Goal: Task Accomplishment & Management: Manage account settings

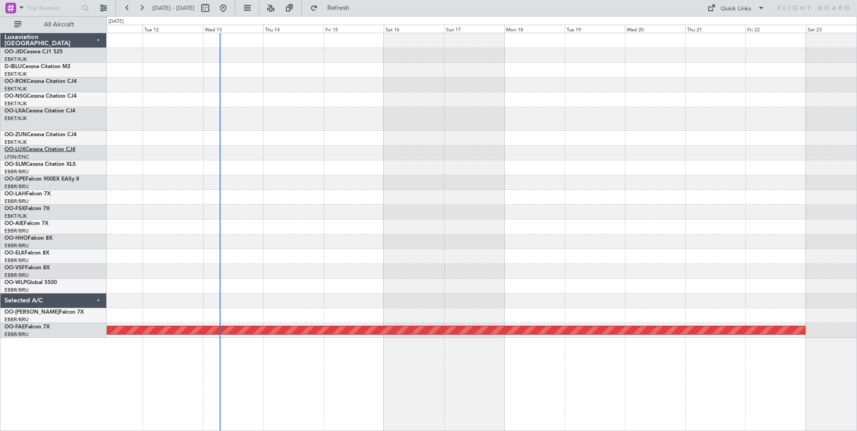
click at [55, 148] on link "OO-LUX Cessna Citation CJ4" at bounding box center [39, 149] width 71 height 5
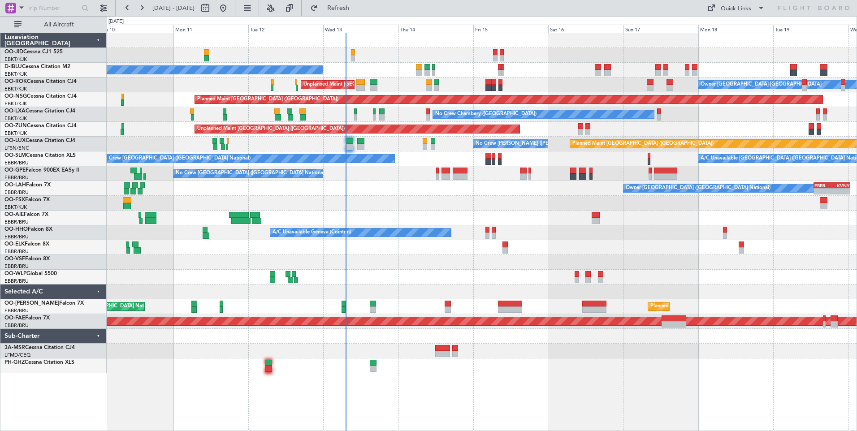
click at [345, 212] on div at bounding box center [482, 218] width 750 height 15
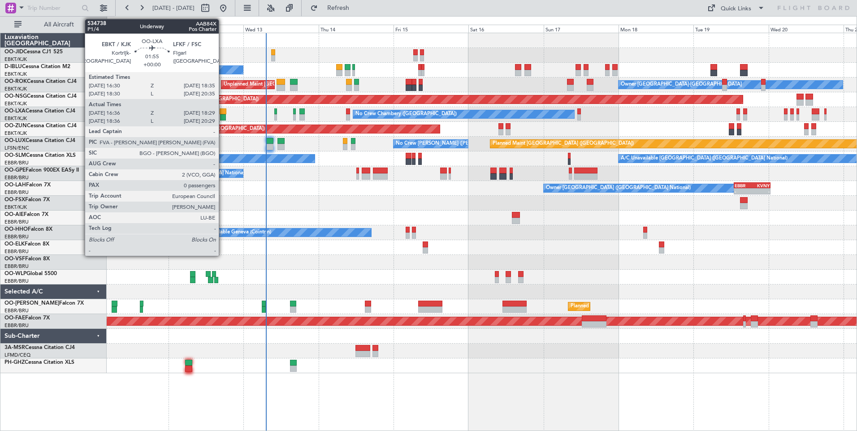
click at [223, 111] on div at bounding box center [223, 111] width 7 height 6
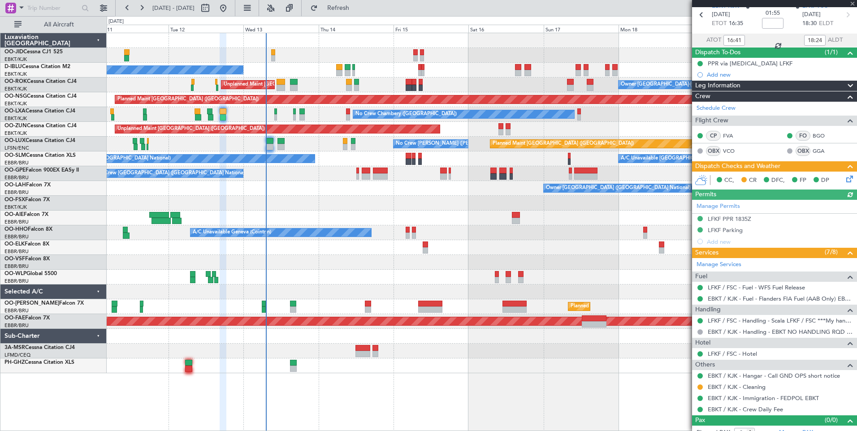
scroll to position [49, 0]
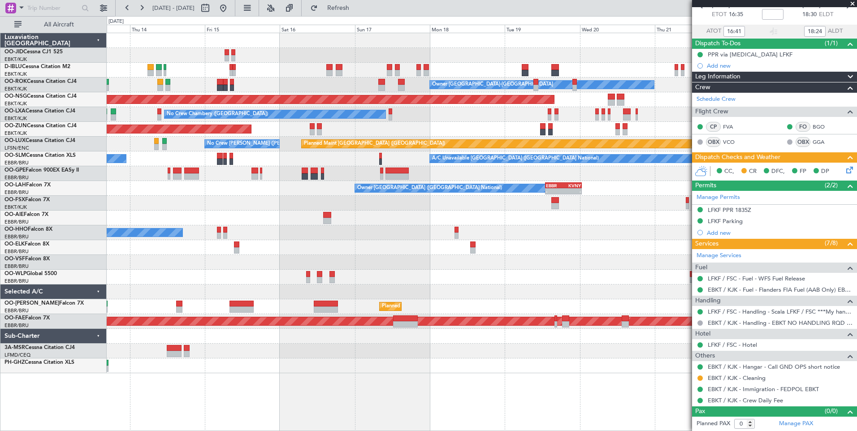
click at [385, 227] on div "A/C Unavailable Geneva (Cointrin)" at bounding box center [482, 232] width 750 height 15
click at [445, 244] on div at bounding box center [482, 247] width 750 height 15
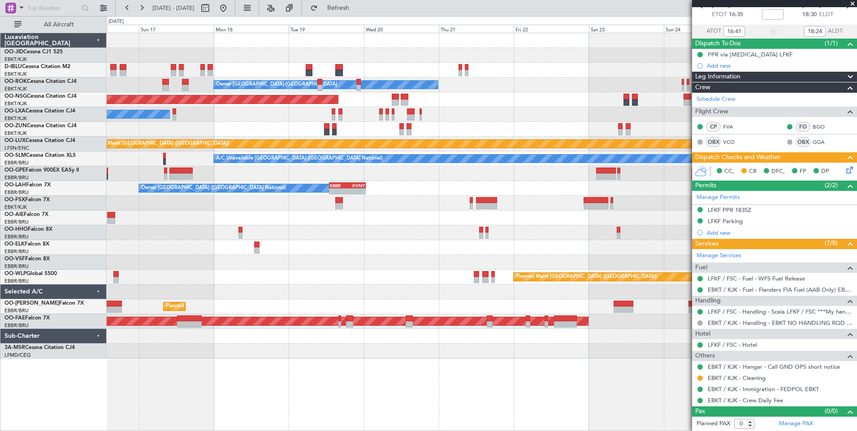
click at [390, 211] on div at bounding box center [482, 218] width 750 height 15
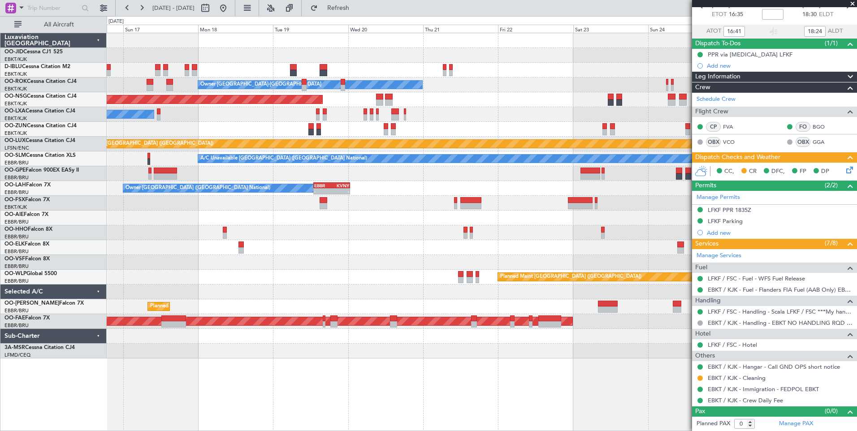
click at [418, 114] on div "No Crew Chambery (Aix-les-bains) Planned Maint Brussels (Brussels National)" at bounding box center [482, 114] width 750 height 15
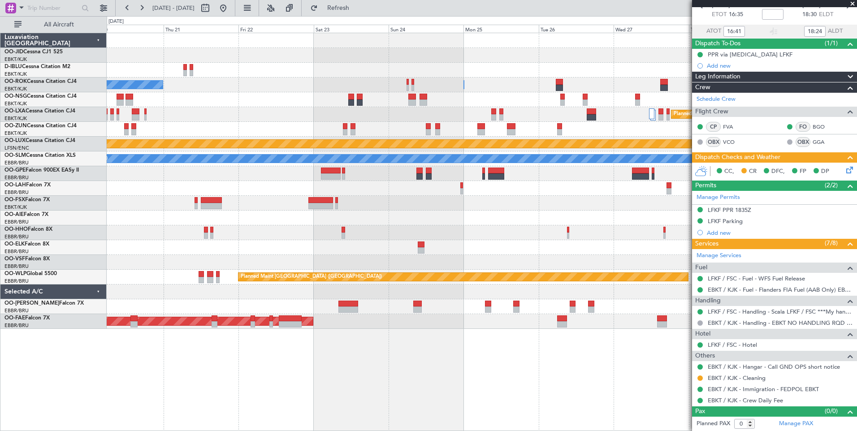
click at [343, 136] on div at bounding box center [482, 129] width 750 height 15
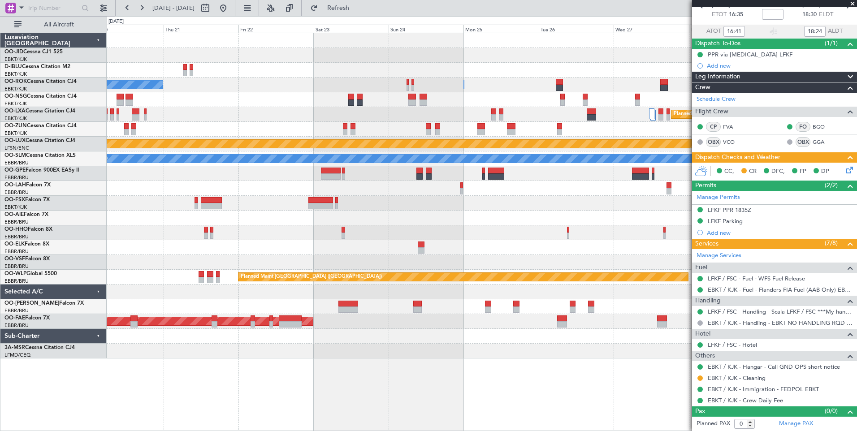
click at [673, 131] on div "Owner Kortrijk-Wevelgem Owner Kortrijk-Wevelgem Planned Maint Paris (Le Bourget…" at bounding box center [482, 195] width 750 height 325
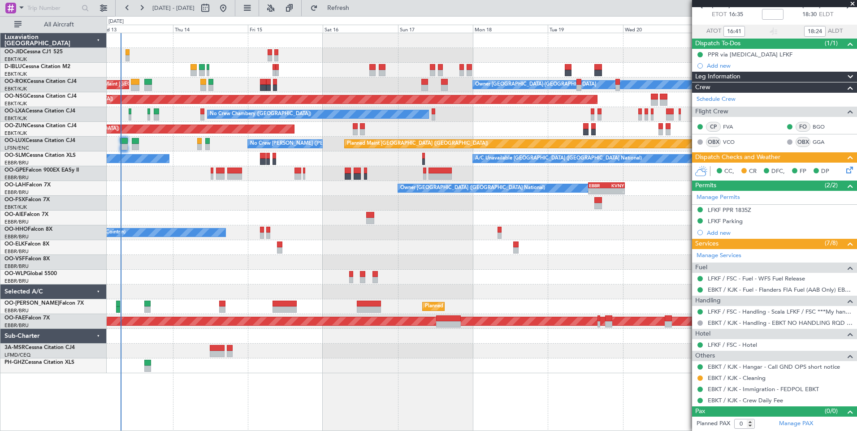
click at [306, 203] on div at bounding box center [482, 203] width 750 height 15
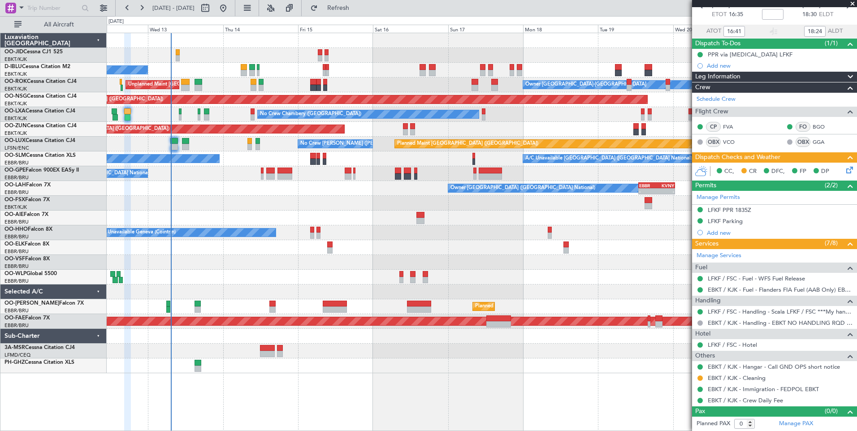
click at [255, 275] on div "No Crew Brussels (Brussels National) Owner Kortrijk-Wevelgem Unplanned Maint Ko…" at bounding box center [482, 203] width 750 height 340
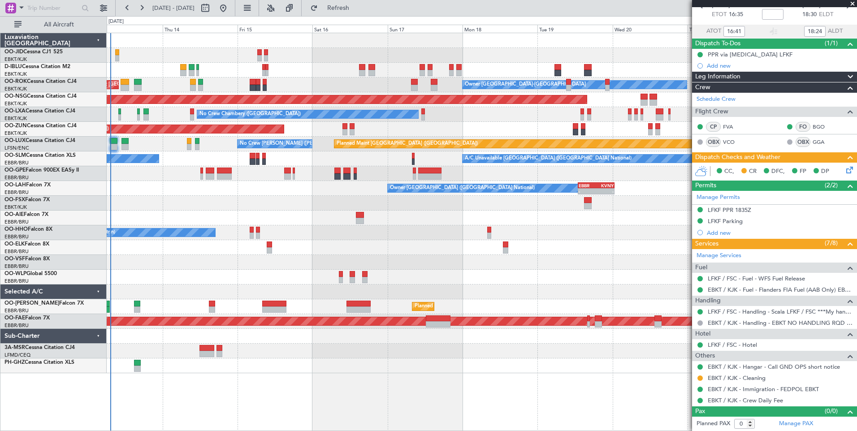
click at [281, 207] on div at bounding box center [482, 203] width 750 height 15
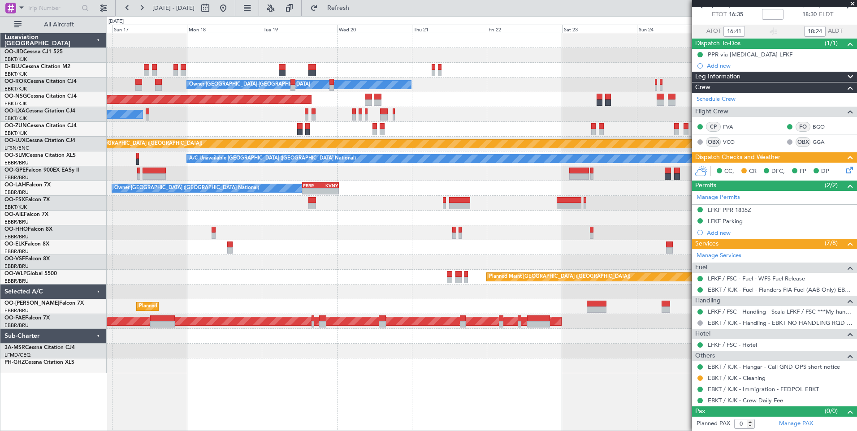
click at [249, 238] on div "A/C Unavailable Geneva (Cointrin)" at bounding box center [482, 232] width 750 height 15
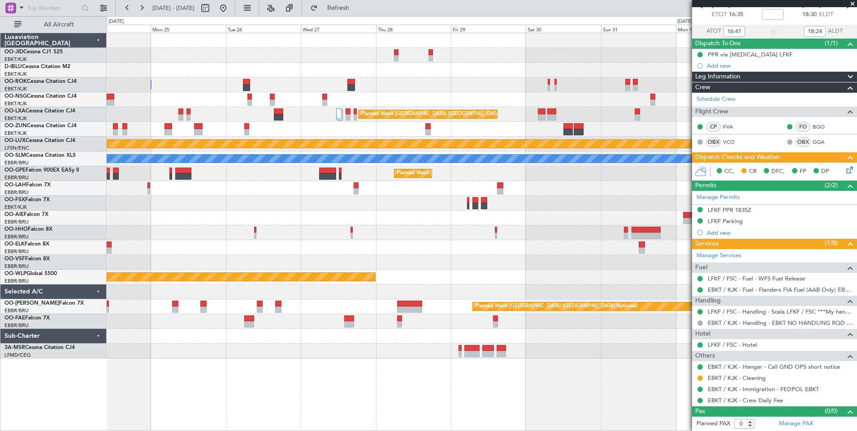
click at [240, 220] on div "Owner Kortrijk-Wevelgem Planned Maint Brussels (Brussels National) Planned Main…" at bounding box center [482, 195] width 750 height 325
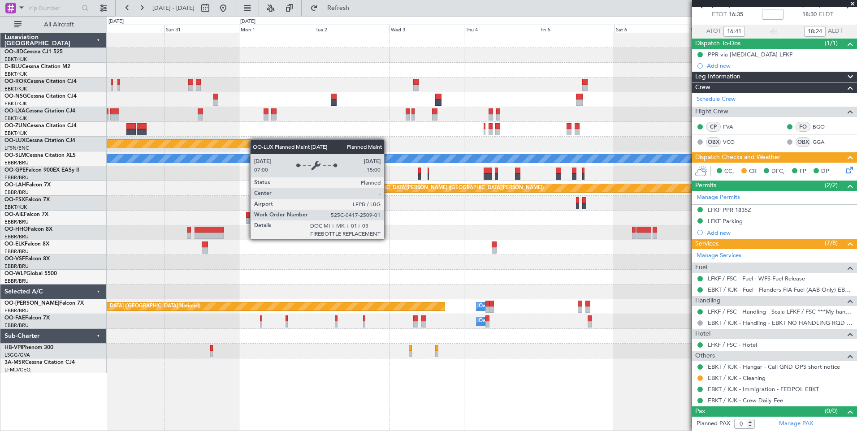
click at [223, 141] on div "Planned Maint Brussels (Brussels National) Planned Maint Paris (Le Bourget) A/C…" at bounding box center [482, 203] width 750 height 340
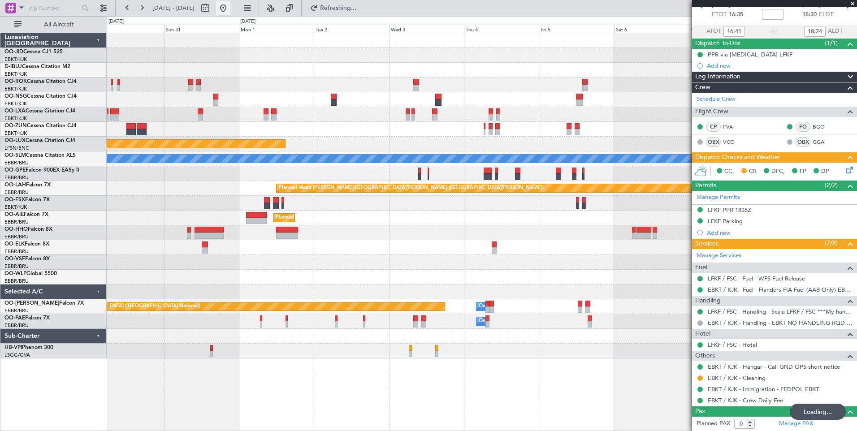
click at [230, 7] on button at bounding box center [223, 8] width 14 height 14
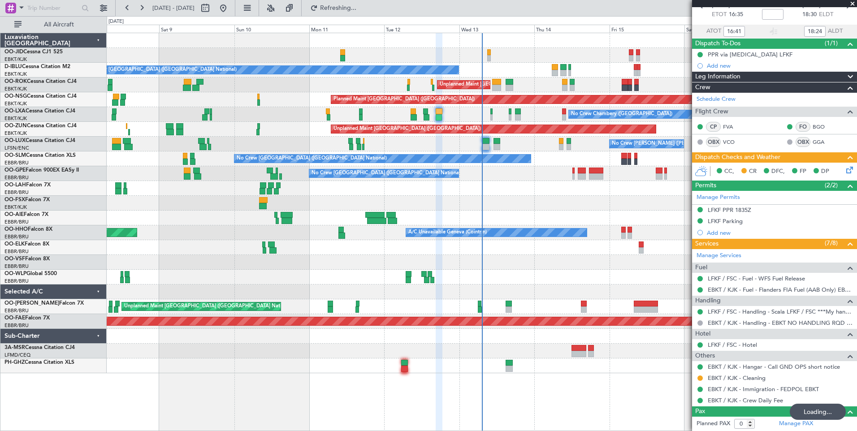
click at [213, 230] on div "No Crew Brussels (Brussels National) Owner Kortrijk-Wevelgem Unplanned Maint Ko…" at bounding box center [482, 203] width 750 height 340
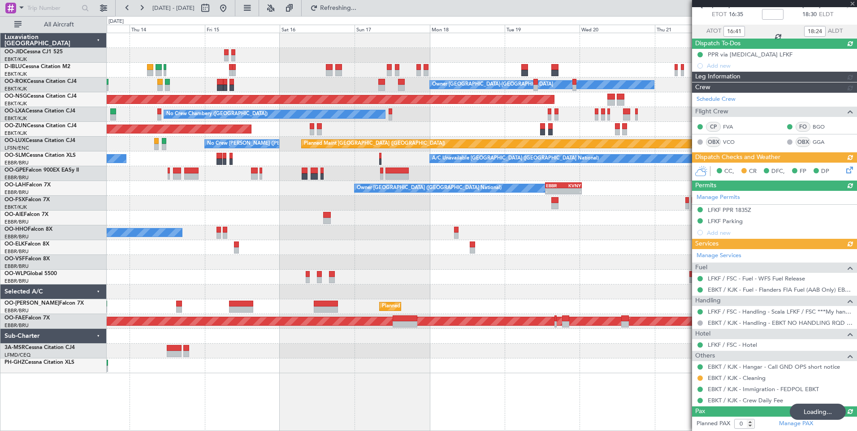
click at [333, 248] on div "No Crew Brussels (Brussels National) Owner Kortrijk-Wevelgem Unplanned Maint Ko…" at bounding box center [482, 203] width 750 height 340
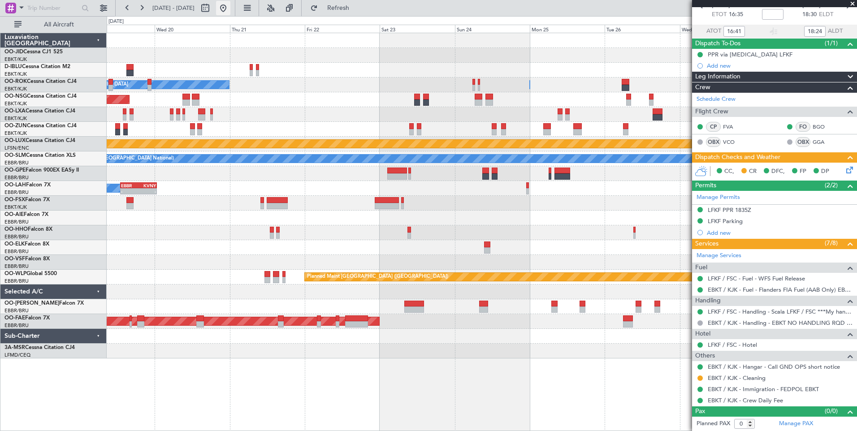
click at [230, 4] on button at bounding box center [223, 8] width 14 height 14
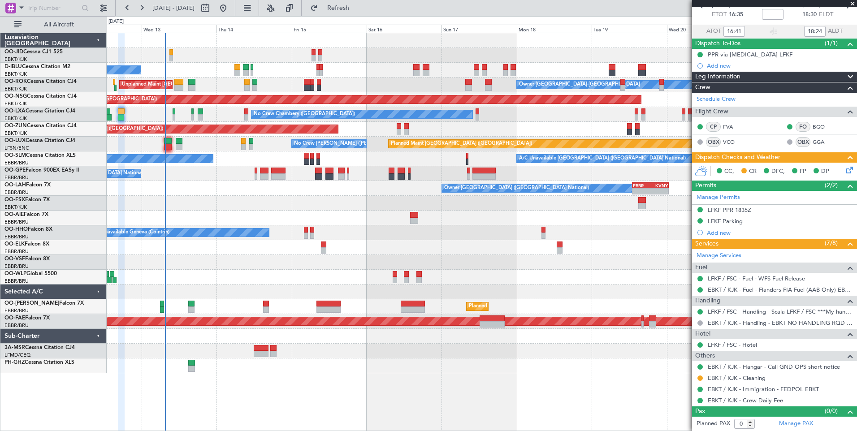
click at [285, 290] on div at bounding box center [482, 292] width 750 height 15
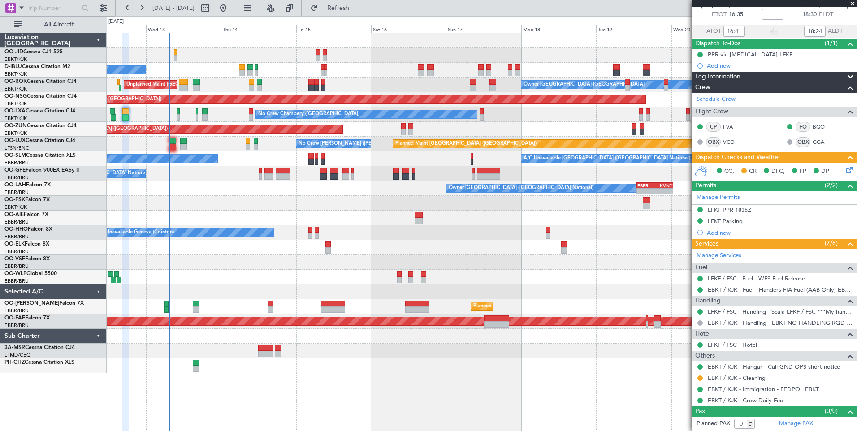
click at [346, 248] on div at bounding box center [482, 247] width 750 height 15
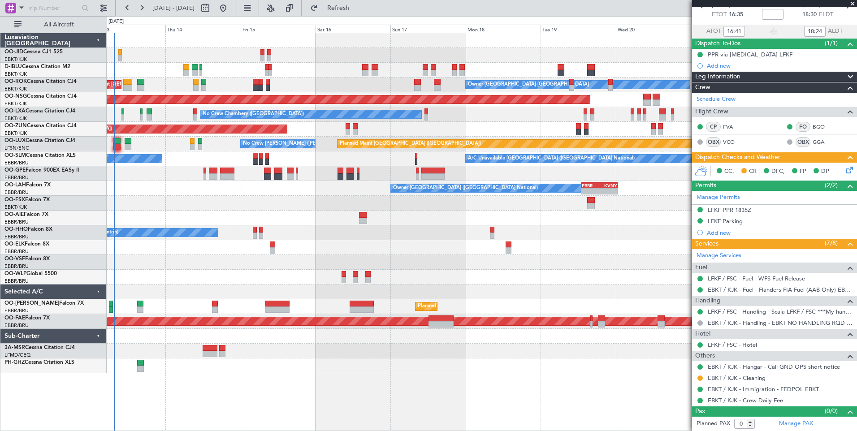
click at [329, 264] on div "No Crew Brussels (Brussels National) Owner Kortrijk-Wevelgem Unplanned Maint Ko…" at bounding box center [482, 203] width 750 height 340
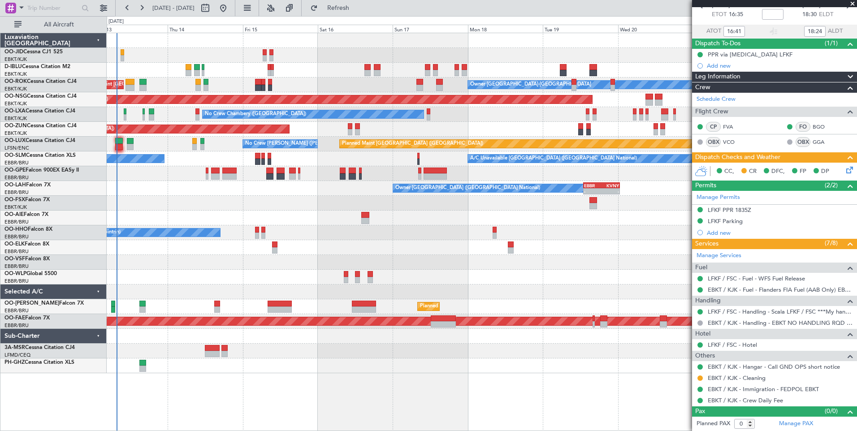
click at [358, 269] on div "No Crew Brussels (Brussels National) Unplanned Maint Kortrijk-Wevelgem Owner Ko…" at bounding box center [482, 203] width 750 height 340
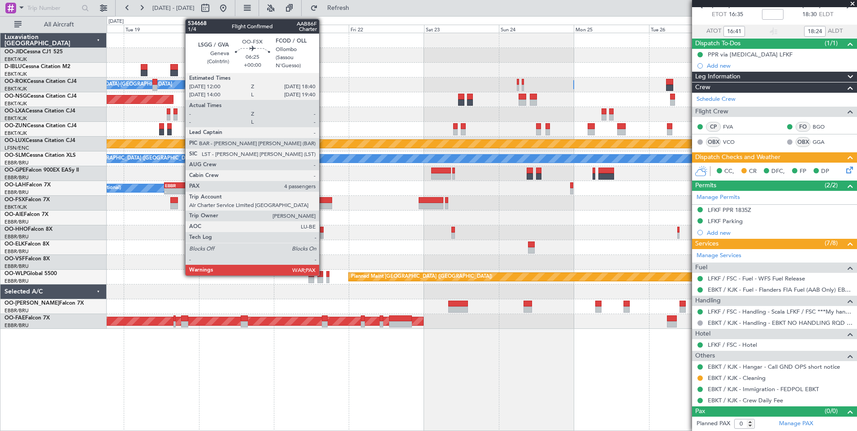
click at [323, 206] on div at bounding box center [321, 206] width 21 height 6
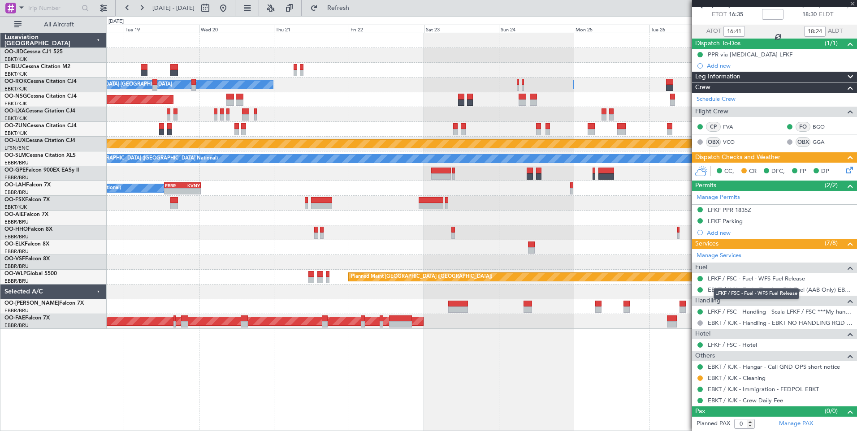
type input "4"
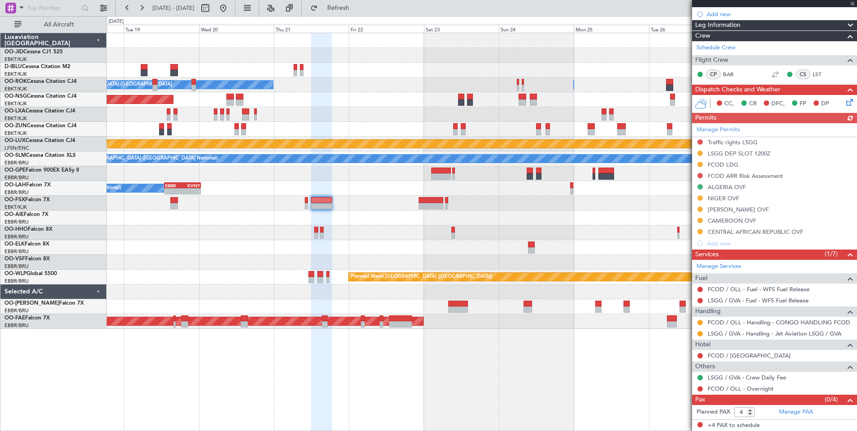
scroll to position [0, 0]
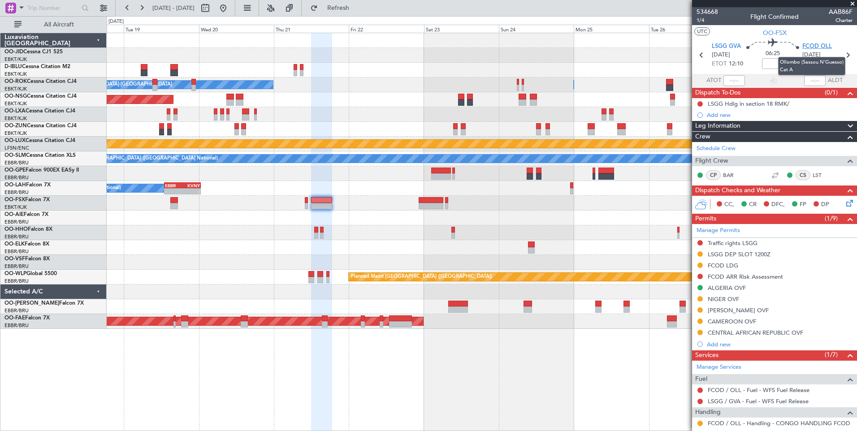
click at [813, 47] on span "FCOD OLL" at bounding box center [817, 46] width 30 height 9
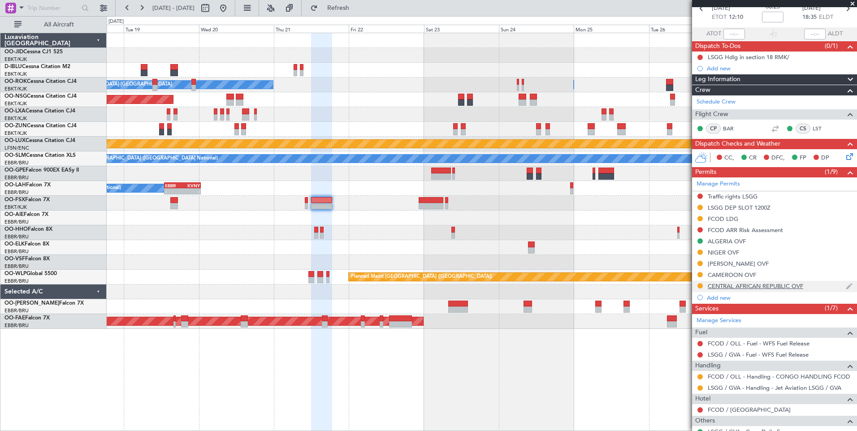
scroll to position [90, 0]
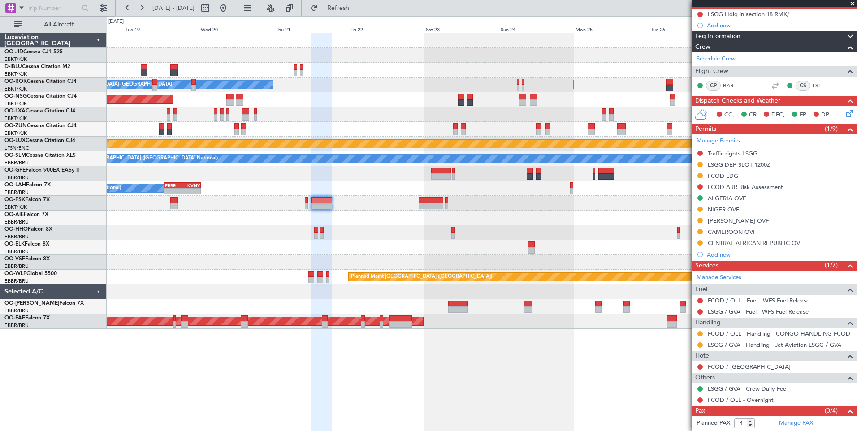
click at [806, 335] on link "FCOD / OLL - Handling - CONGO HANDLING FCOD" at bounding box center [779, 334] width 143 height 8
click at [495, 197] on div at bounding box center [482, 203] width 750 height 15
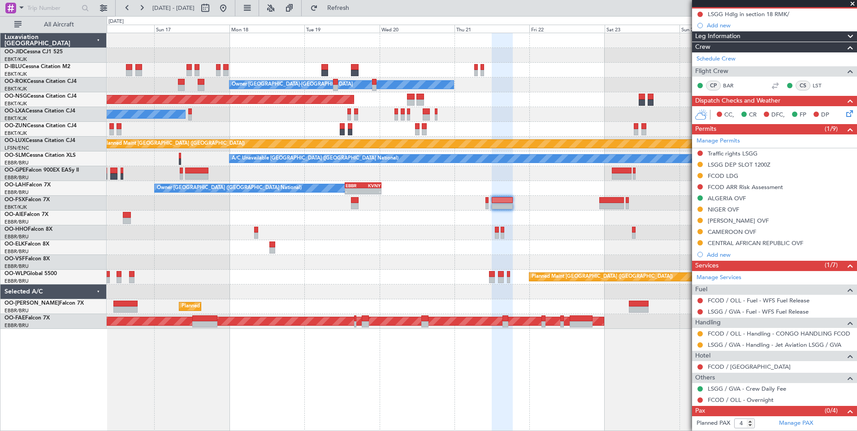
click at [181, 261] on div "Owner Kortrijk-Wevelgem Owner Kortrijk-Wevelgem Planned Maint Paris (Le Bourget…" at bounding box center [482, 181] width 750 height 296
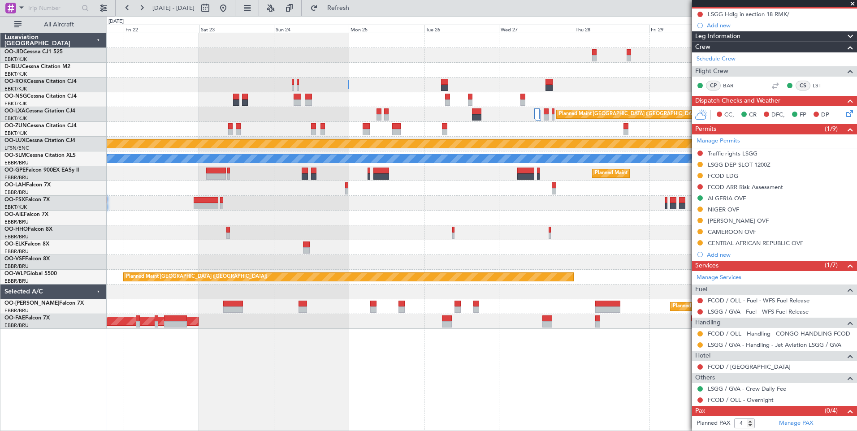
click at [231, 258] on div "Owner Kortrijk-Wevelgem Owner Kortrijk-Wevelgem Planned Maint Paris (Le Bourget…" at bounding box center [482, 181] width 750 height 296
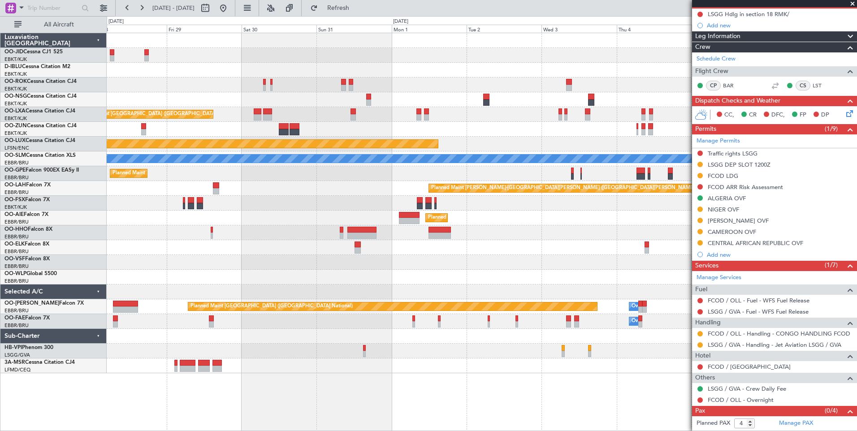
click at [173, 264] on div "Planned Maint Brussels (Brussels National) Planned Maint Paris (Le Bourget) A/C…" at bounding box center [482, 203] width 750 height 340
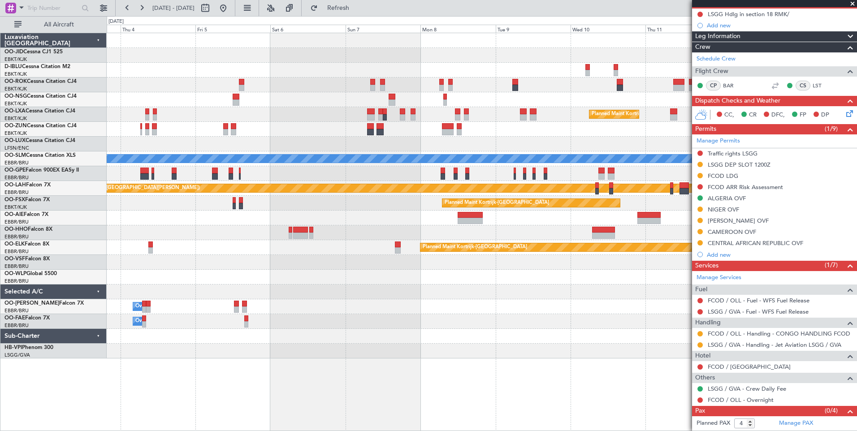
click at [250, 158] on div "Planned Maint Kortrijk-Wevelgem Planned Maint Kortrijk-Wevelgem Planned Maint P…" at bounding box center [482, 195] width 750 height 325
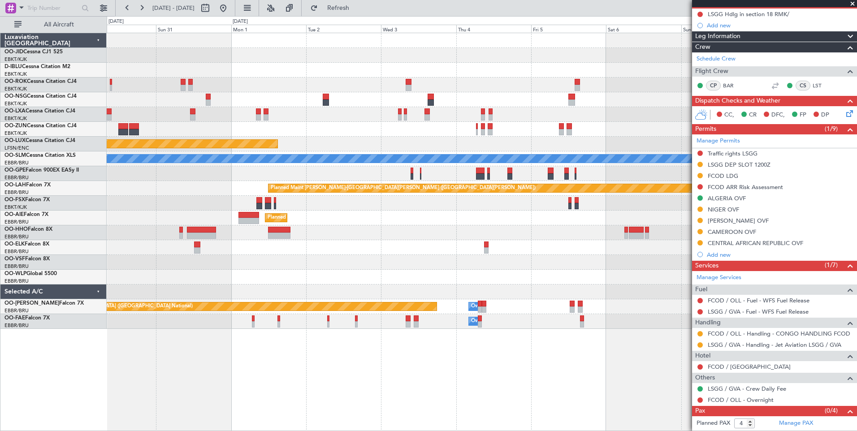
click at [631, 325] on div "Owner Melsbroek Air Base" at bounding box center [482, 321] width 750 height 15
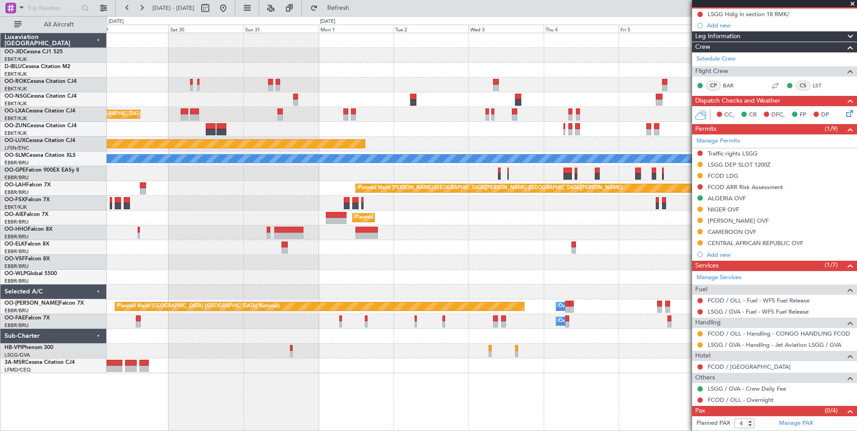
click at [221, 248] on div "Planned Maint Brussels (Brussels National) Planned Maint Kortrijk-Wevelgem Plan…" at bounding box center [482, 203] width 750 height 340
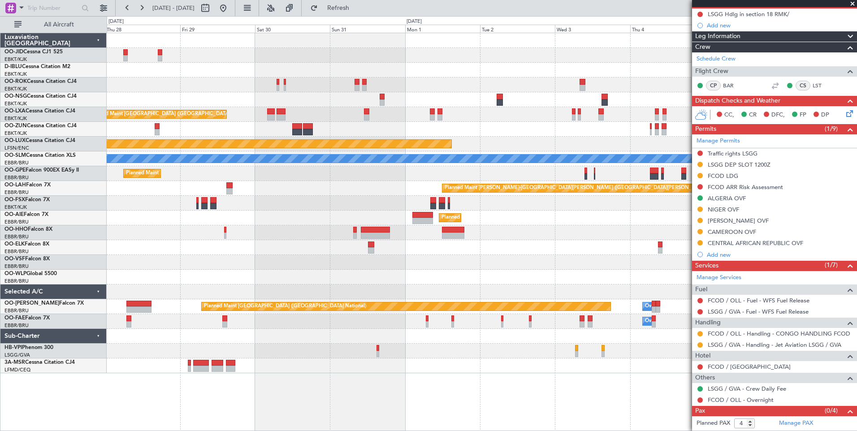
click at [626, 152] on div "Planned Maint Brussels (Brussels National) Planned Maint Paris (Le Bourget) A/C…" at bounding box center [482, 203] width 750 height 340
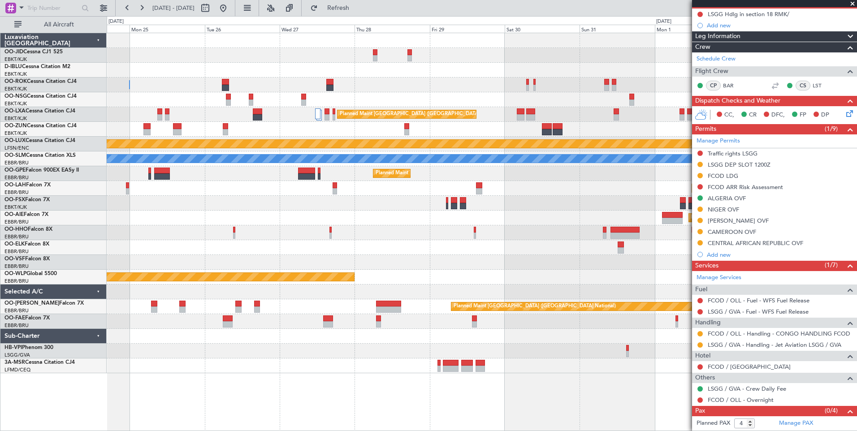
click at [494, 220] on div "Planned Maint London (Farnborough)" at bounding box center [482, 218] width 750 height 15
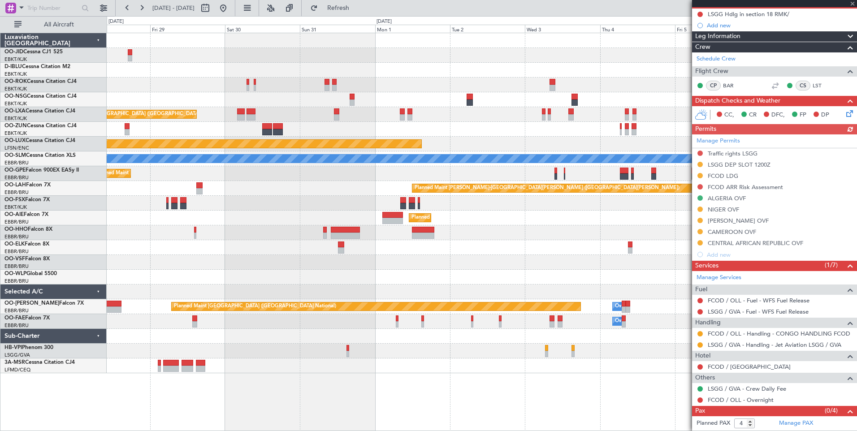
click at [309, 178] on div "Planned Maint Brussels (Brussels National)" at bounding box center [482, 173] width 750 height 15
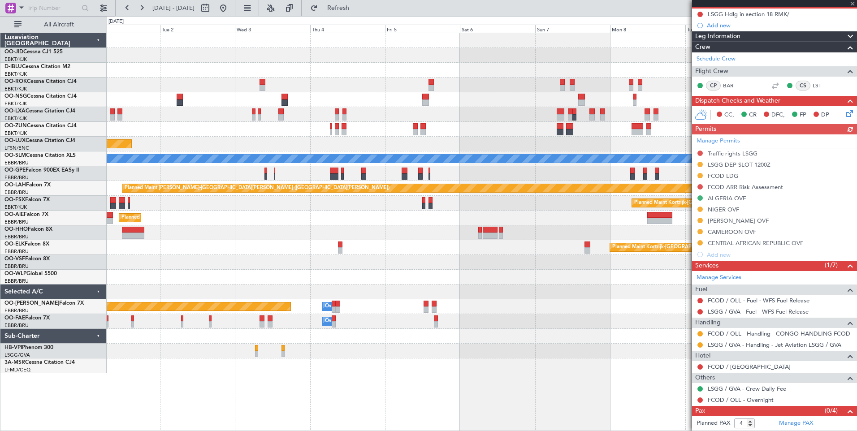
click at [294, 178] on div "Planned Maint Kortrijk-Wevelgem Planned Maint Paris (Le Bourget) A/C Unavailabl…" at bounding box center [482, 203] width 750 height 340
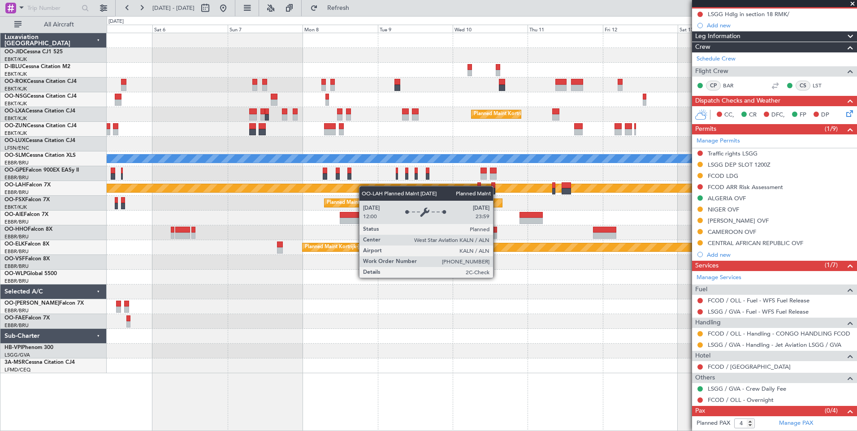
click at [338, 192] on div "Planned Maint Alton-st Louis (St Louis Regl)" at bounding box center [710, 188] width 1791 height 8
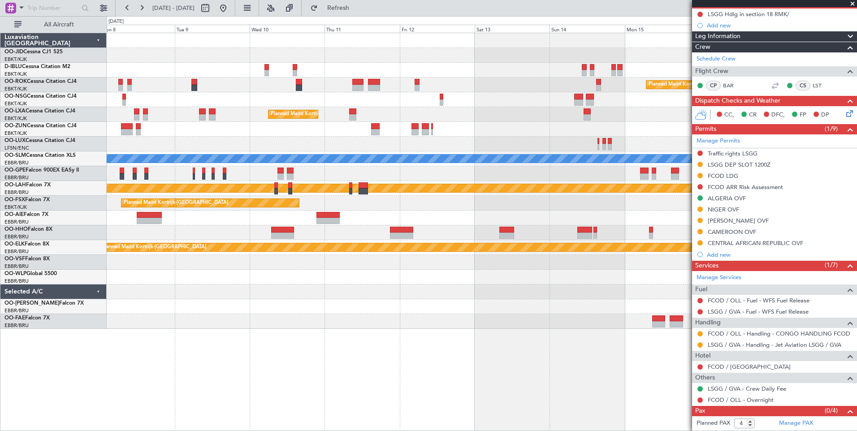
click at [258, 210] on div "Planned Maint Kortrijk-Wevelgem Planned Maint Kortrijk-Wevelgem Planned Maint K…" at bounding box center [482, 181] width 750 height 296
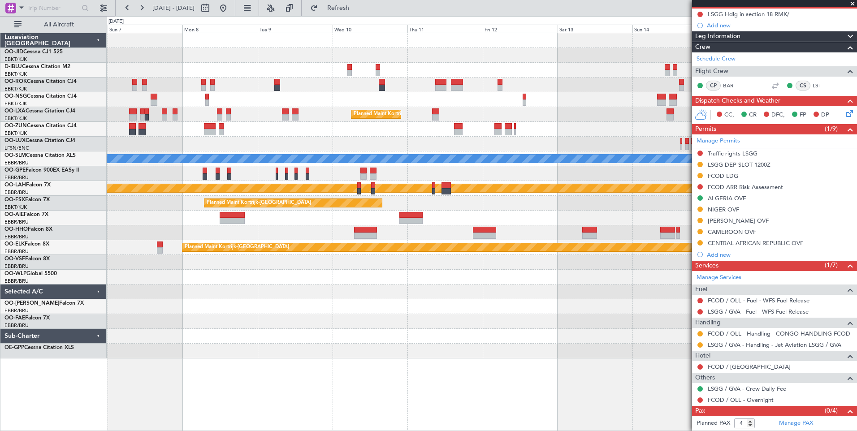
click at [495, 298] on div "Planned Maint Kortrijk-Wevelgem Planned Maint Kortrijk-Wevelgem Planned Maint K…" at bounding box center [482, 195] width 750 height 325
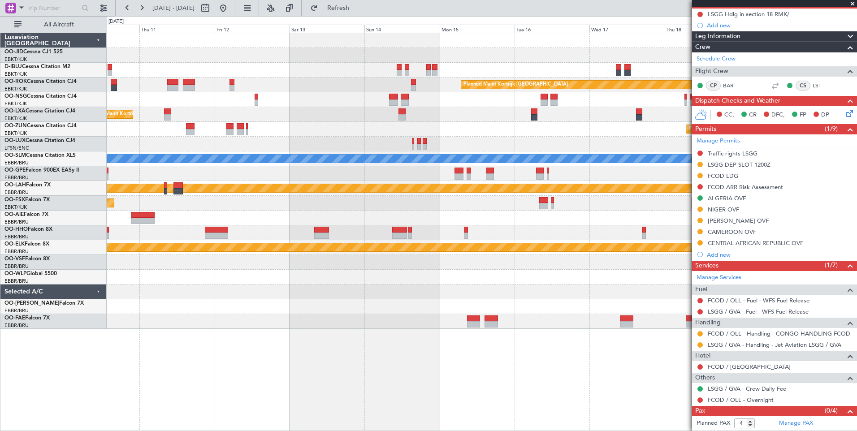
click at [292, 312] on div at bounding box center [482, 306] width 750 height 15
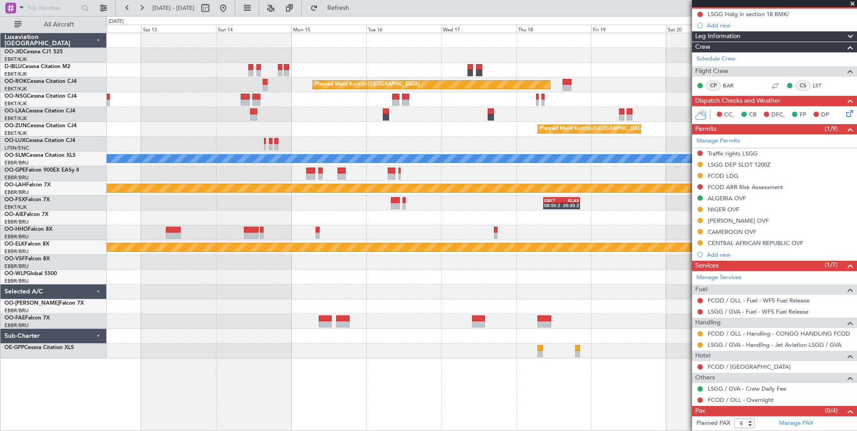
click at [279, 134] on div "Planned Maint Kortrijk-Wevelgem Planned Maint Kortrijk-Wevelgem Planned Maint K…" at bounding box center [482, 195] width 750 height 325
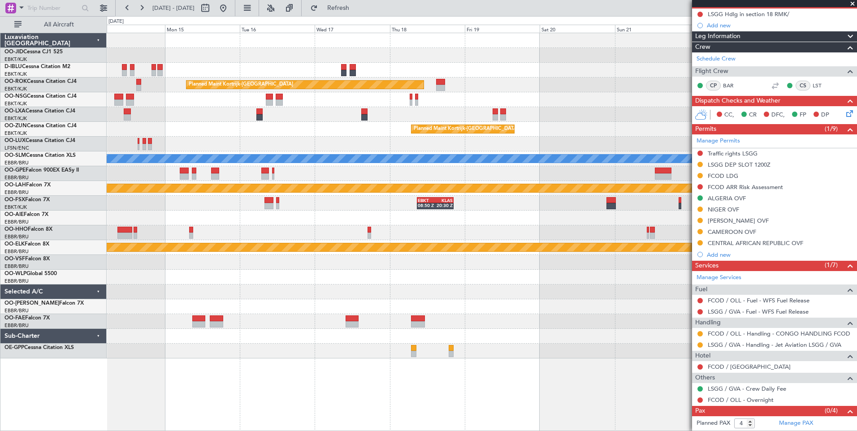
click at [379, 134] on div "Planned Maint Kortrijk-[GEOGRAPHIC_DATA]" at bounding box center [482, 129] width 750 height 15
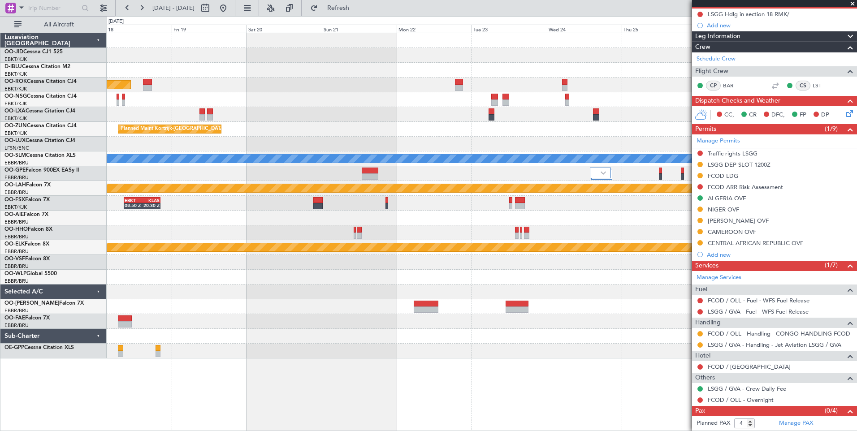
click at [284, 126] on div "Planned Maint Kortrijk-Wevelgem null Kortrijk-Wevelgem A/C Unavailable Brussels…" at bounding box center [482, 195] width 750 height 325
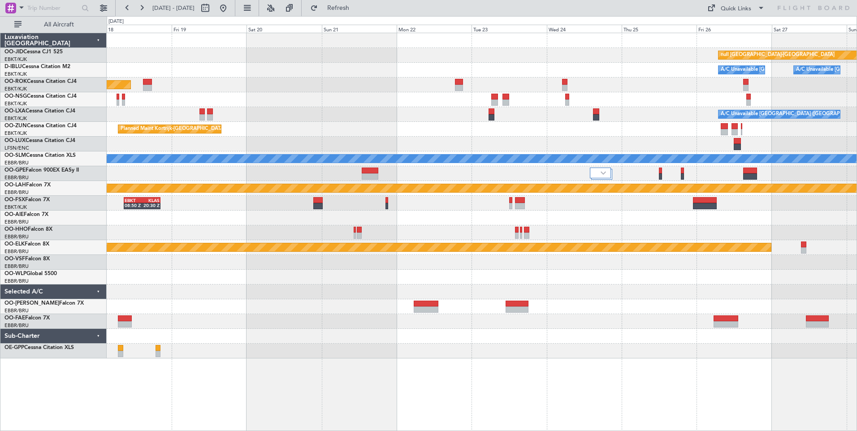
scroll to position [0, 0]
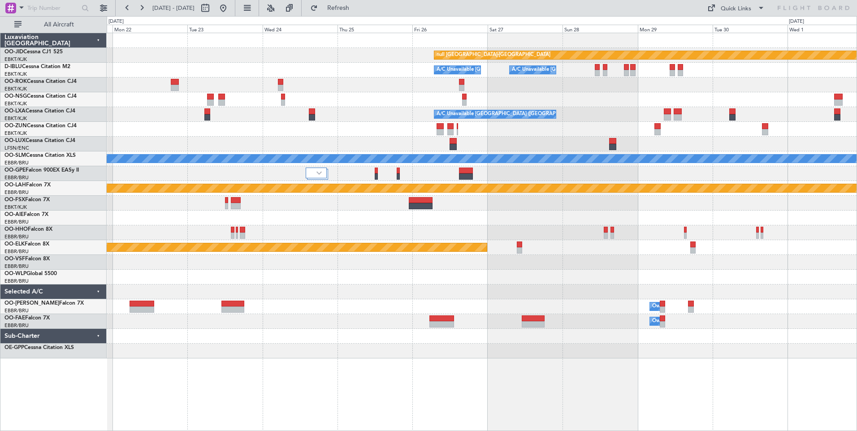
click at [365, 117] on div "A/C Unavailable Brussels (Brussels National)" at bounding box center [482, 114] width 750 height 15
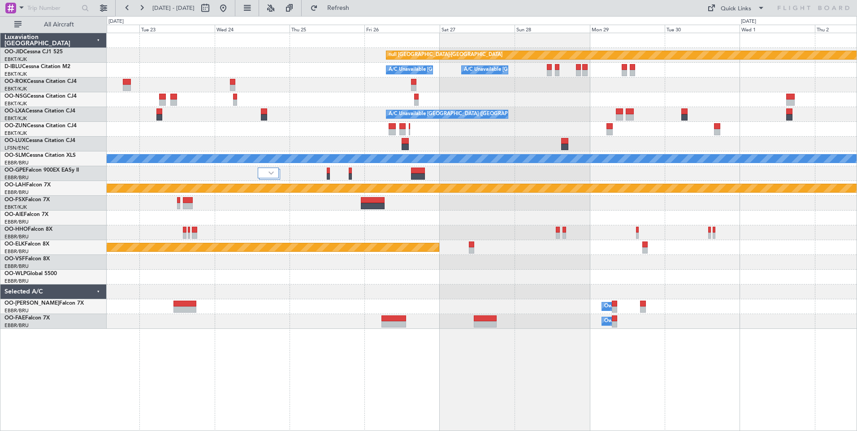
click at [332, 135] on div "Planned Maint Kortrijk-Wevelgem null Kortrijk-Wevelgem A/C Unavailable Brussels…" at bounding box center [482, 181] width 750 height 296
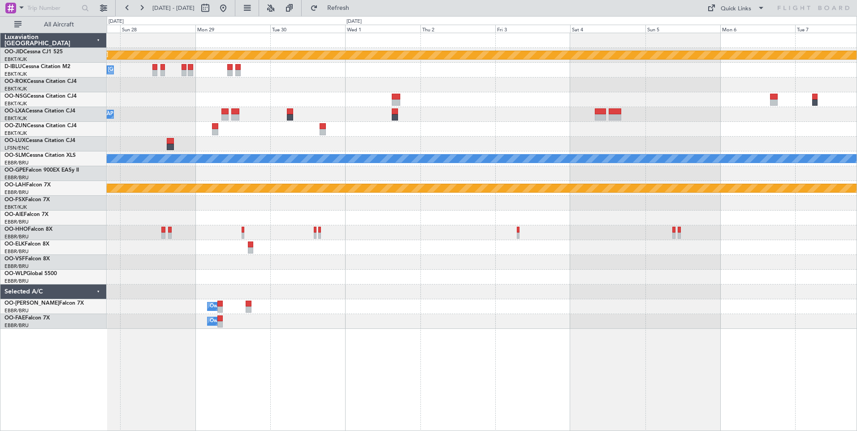
click at [429, 251] on div "null Kortrijk-Wevelgem Planned Maint Kortrijk-Wevelgem A/C Unavailable Kortrijk…" at bounding box center [482, 181] width 750 height 296
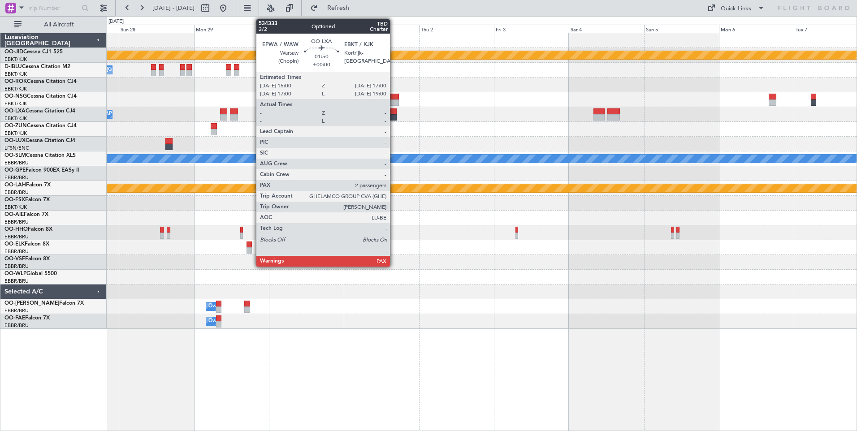
click at [394, 115] on div at bounding box center [393, 117] width 6 height 6
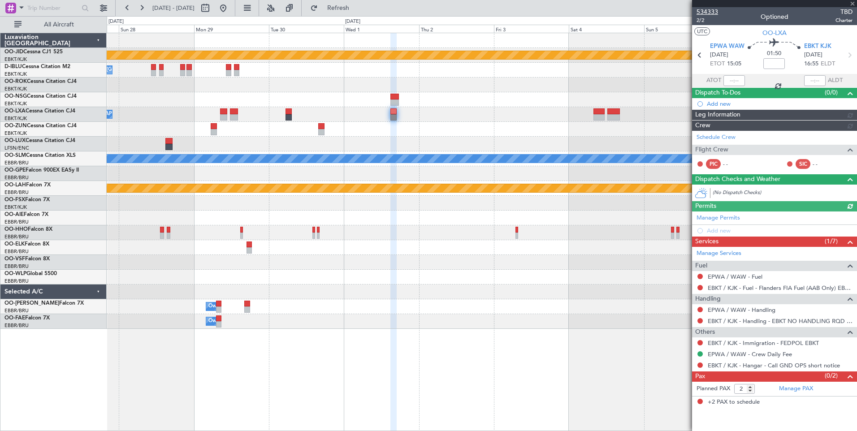
click at [715, 11] on span "534333" at bounding box center [708, 11] width 22 height 9
click at [230, 11] on button at bounding box center [223, 8] width 14 height 14
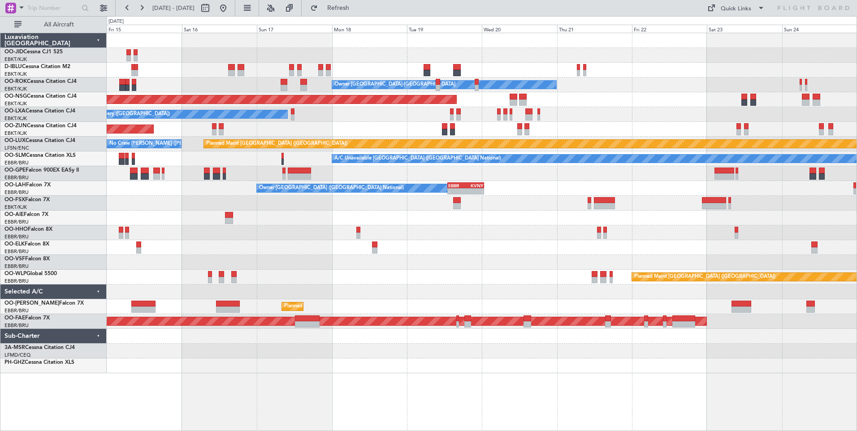
click at [342, 63] on div "No Crew Brussels (Brussels National)" at bounding box center [482, 70] width 750 height 15
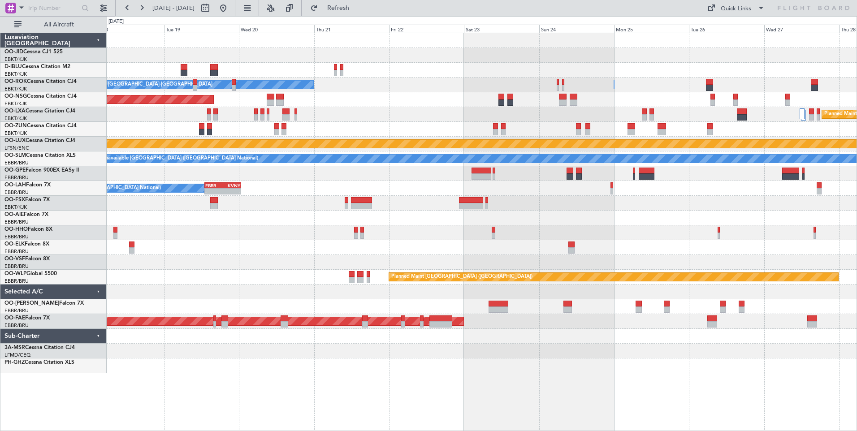
click at [445, 79] on div "Owner Kortrijk-Wevelgem Owner Kortrijk-Wevelgem Planned Maint Paris (Le Bourget…" at bounding box center [482, 203] width 750 height 340
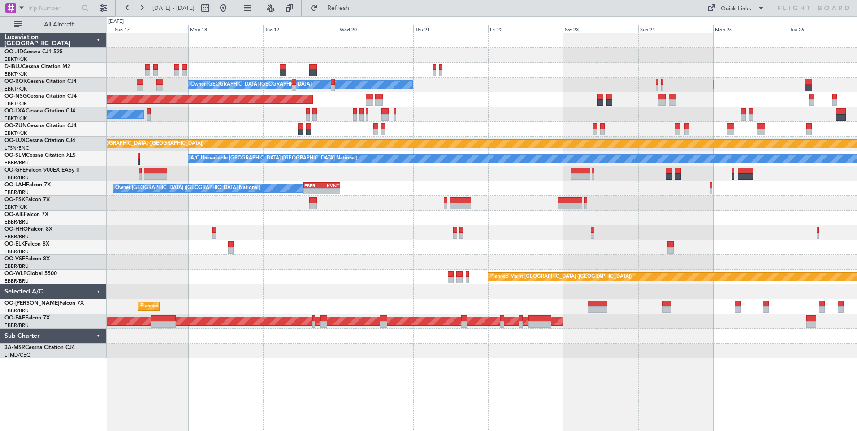
click at [533, 149] on div "Owner Kortrijk-Wevelgem Owner Kortrijk-Wevelgem Planned Maint Paris (Le Bourget…" at bounding box center [482, 195] width 750 height 325
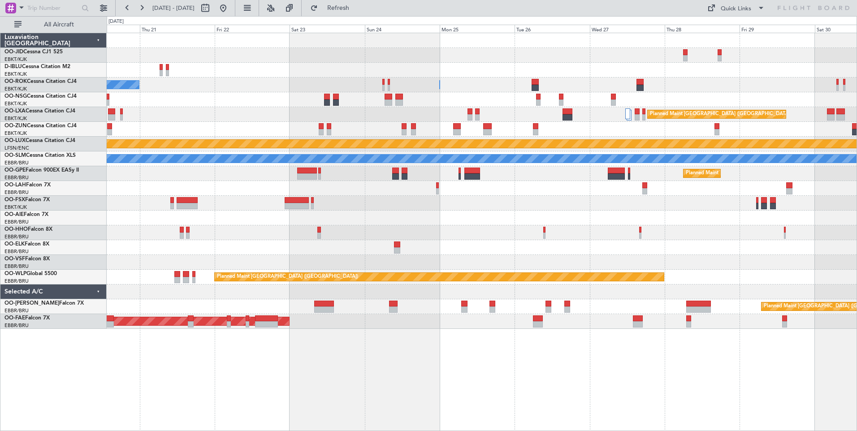
click at [460, 194] on div "Owner Kortrijk-Wevelgem Owner Kortrijk-Wevelgem Planned Maint Paris (Le Bourget…" at bounding box center [482, 181] width 750 height 296
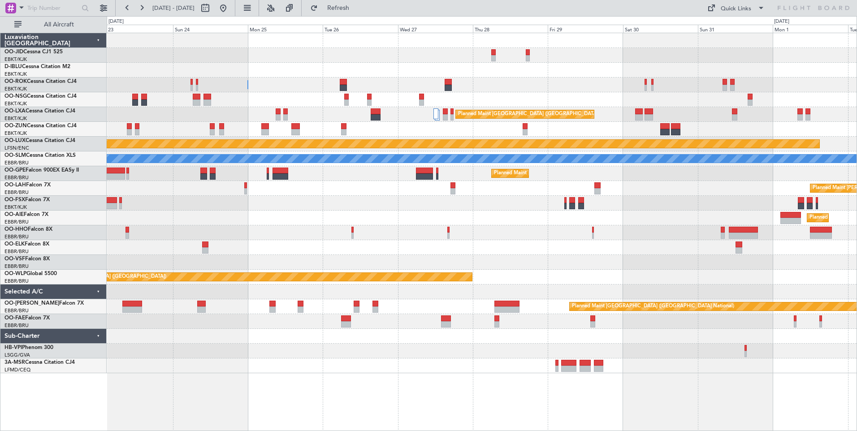
click at [438, 205] on div "Owner Kortrijk-Wevelgem Owner Kortrijk-Wevelgem Planned Maint Brussels (Brussel…" at bounding box center [482, 203] width 750 height 340
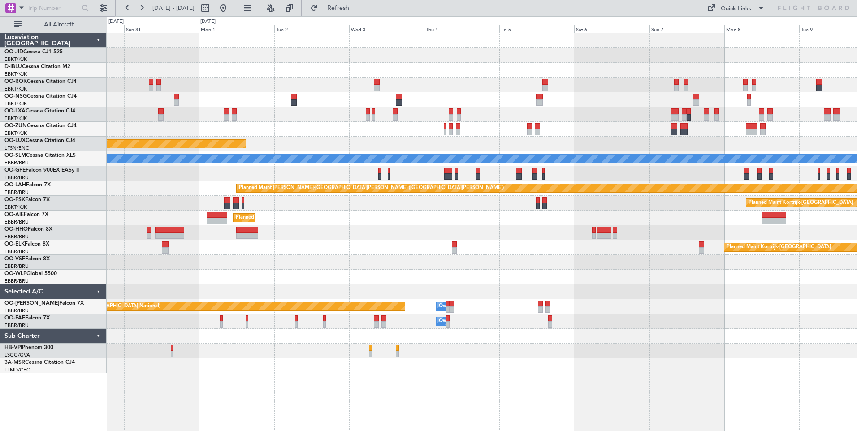
click at [419, 246] on div "Planned Maint Kortrijk-Wevelgem Planned Maint Brussels (Brussels National) Plan…" at bounding box center [482, 203] width 750 height 340
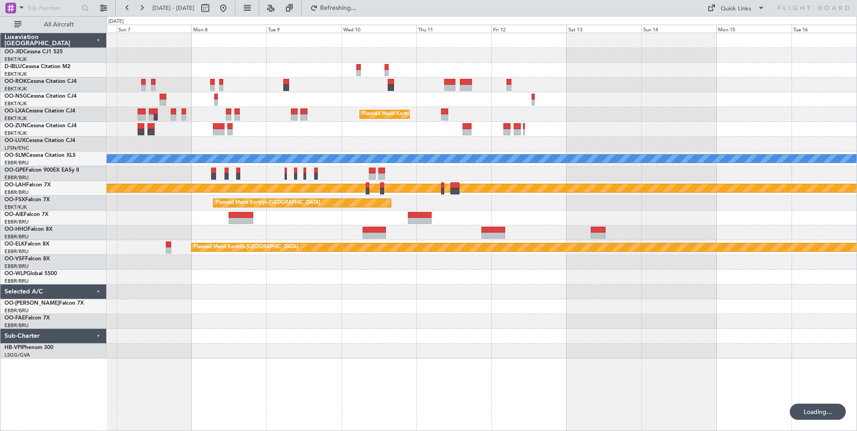
click at [147, 268] on div "Planned Maint Kortrijk-Wevelgem Planned Maint Kortrijk-Wevelgem A/C Unavailable…" at bounding box center [428, 223] width 857 height 415
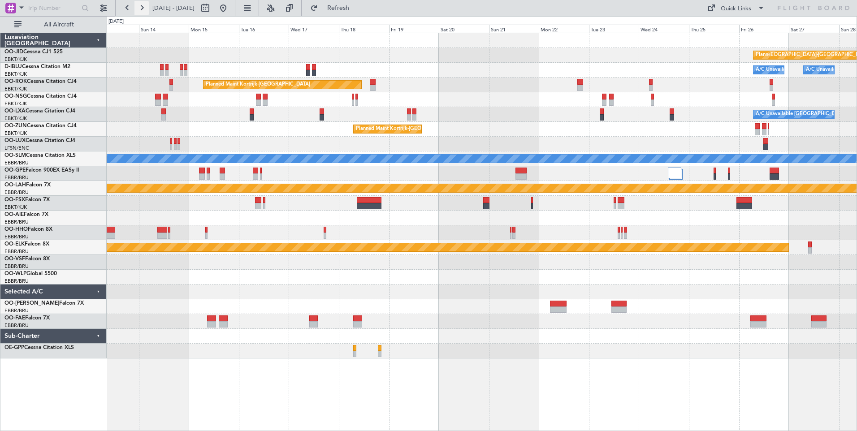
click at [143, 8] on button at bounding box center [141, 8] width 14 height 14
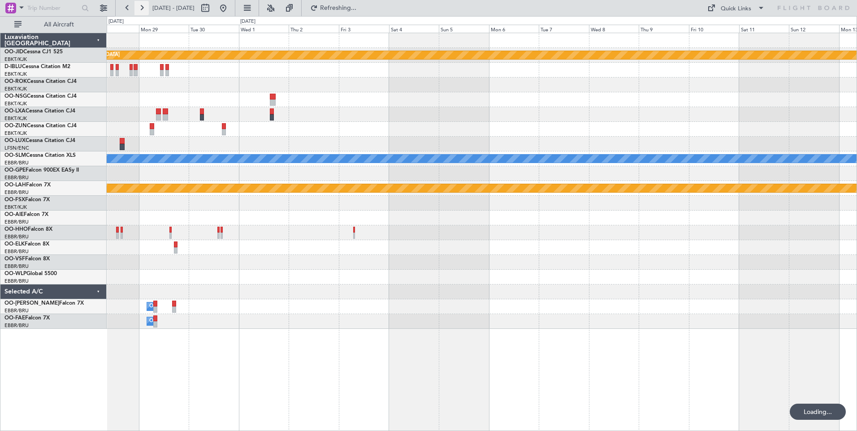
click at [143, 8] on button at bounding box center [141, 8] width 14 height 14
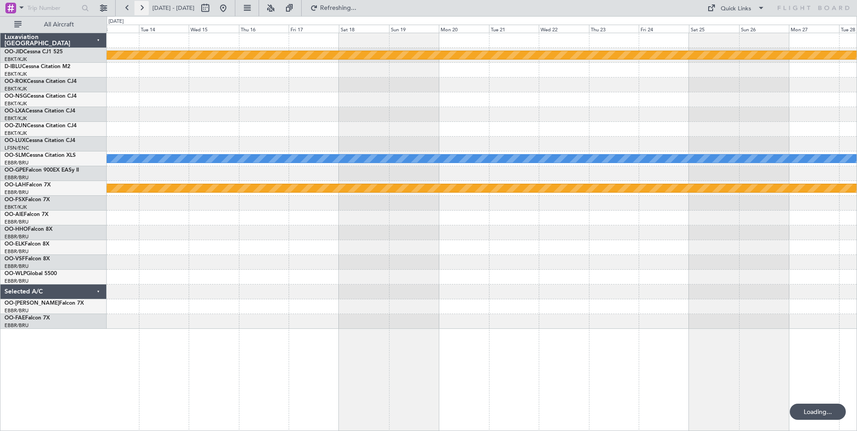
click at [143, 8] on button at bounding box center [141, 8] width 14 height 14
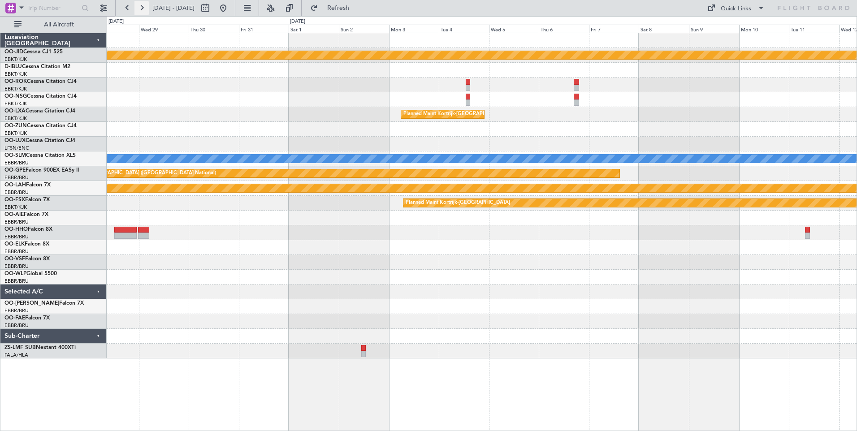
click at [145, 4] on button at bounding box center [141, 8] width 14 height 14
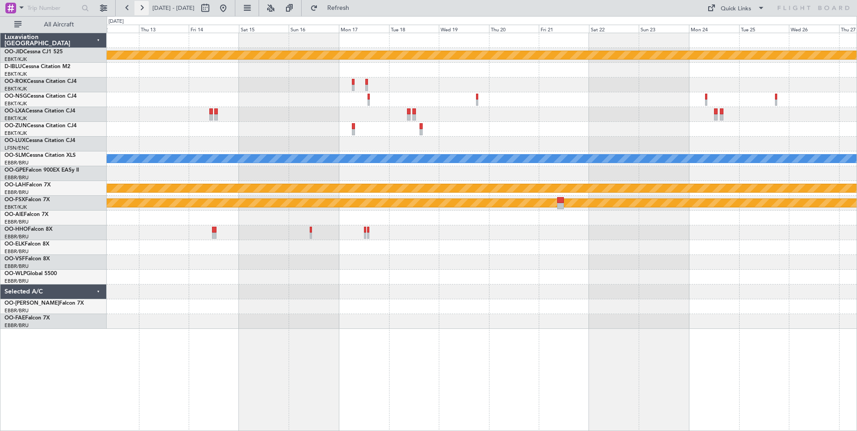
click at [145, 4] on button at bounding box center [141, 8] width 14 height 14
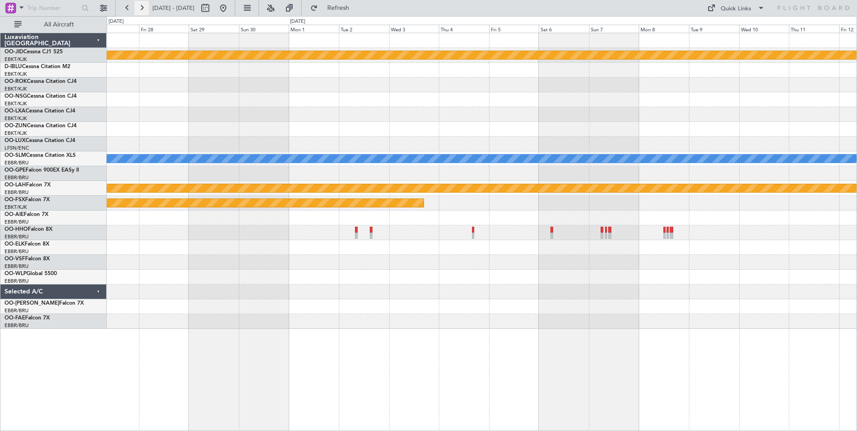
click at [145, 4] on button at bounding box center [141, 8] width 14 height 14
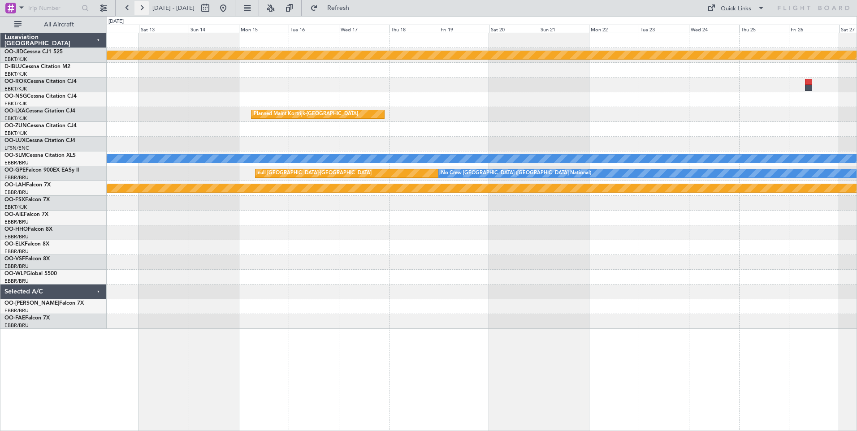
click at [144, 8] on button at bounding box center [141, 8] width 14 height 14
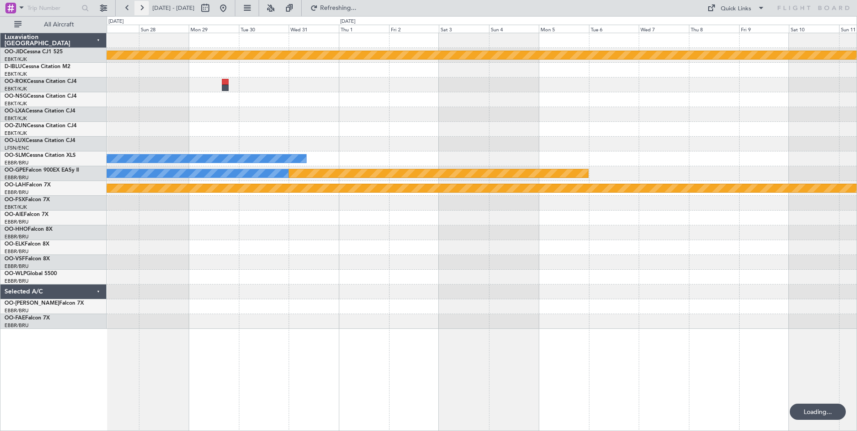
click at [144, 8] on button at bounding box center [141, 8] width 14 height 14
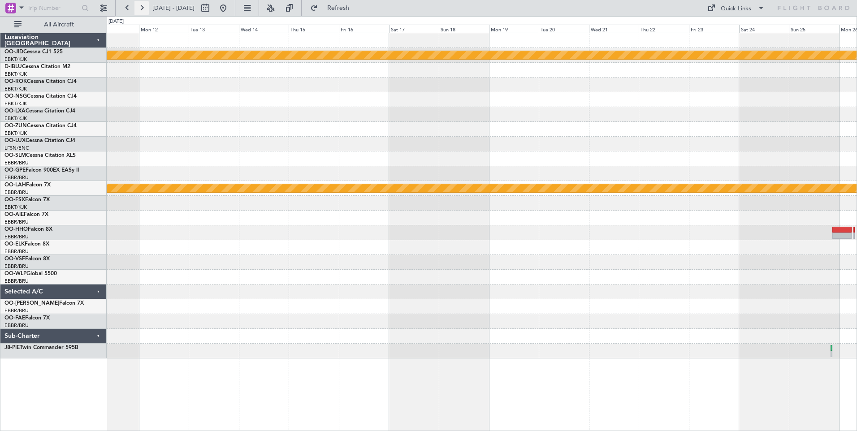
click at [144, 8] on button at bounding box center [141, 8] width 14 height 14
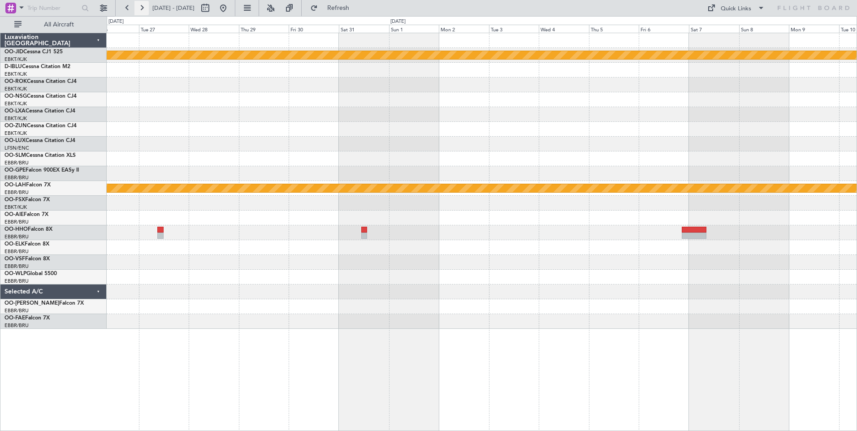
click at [146, 10] on button at bounding box center [141, 8] width 14 height 14
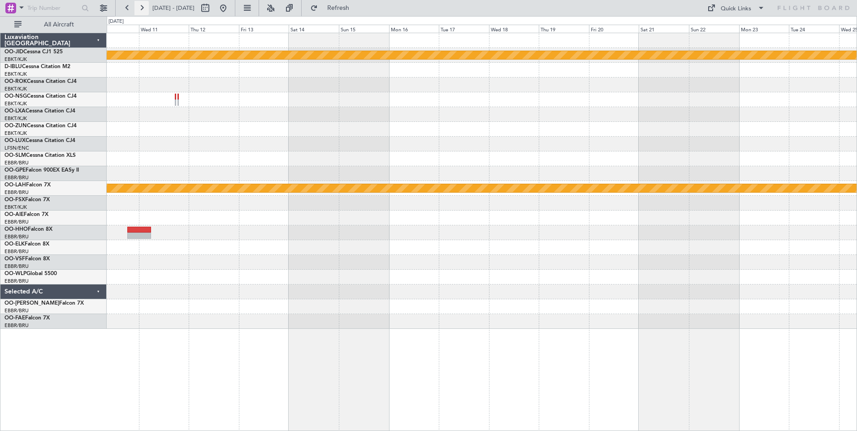
click at [140, 3] on button at bounding box center [141, 8] width 14 height 14
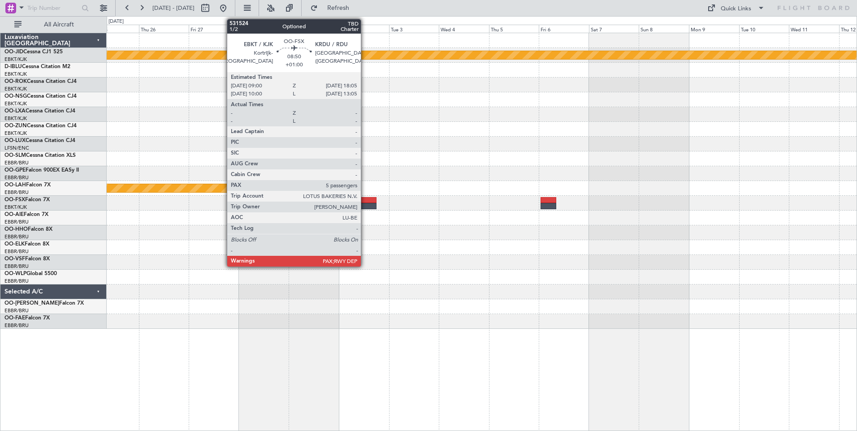
click at [365, 200] on div at bounding box center [366, 200] width 19 height 6
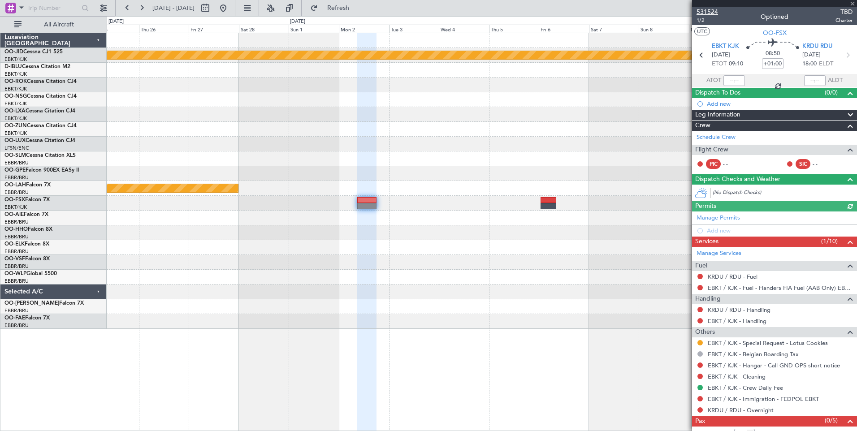
click at [704, 11] on span "531524" at bounding box center [708, 11] width 22 height 9
click at [230, 9] on button at bounding box center [223, 8] width 14 height 14
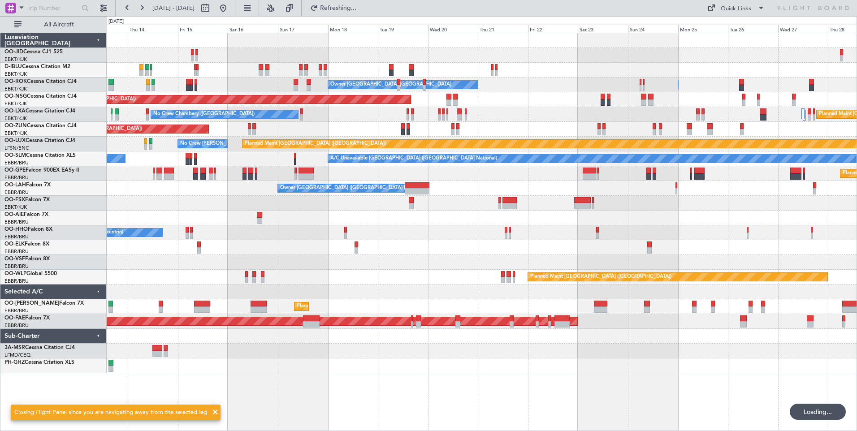
click at [351, 219] on div "No Crew Brussels (Brussels National) Owner Kortrijk-Wevelgem Owner Kortrijk-Wev…" at bounding box center [482, 203] width 750 height 340
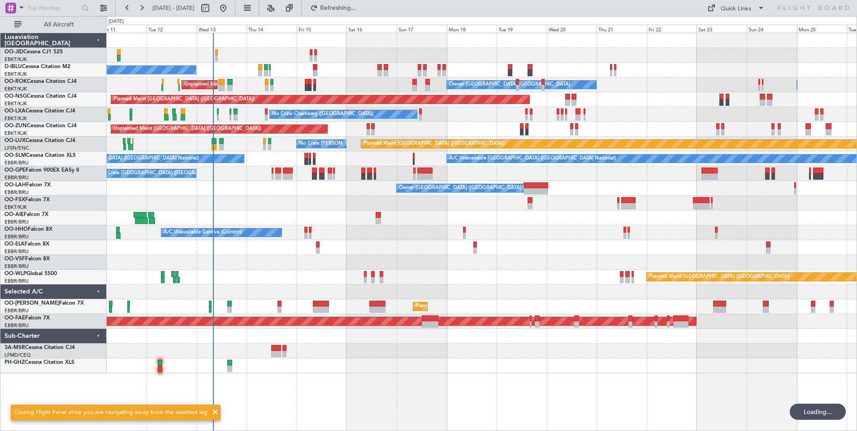
click at [247, 234] on div "No Crew Brussels (Brussels National) Owner Kortrijk-Wevelgem Owner Kortrijk-Wev…" at bounding box center [482, 203] width 750 height 340
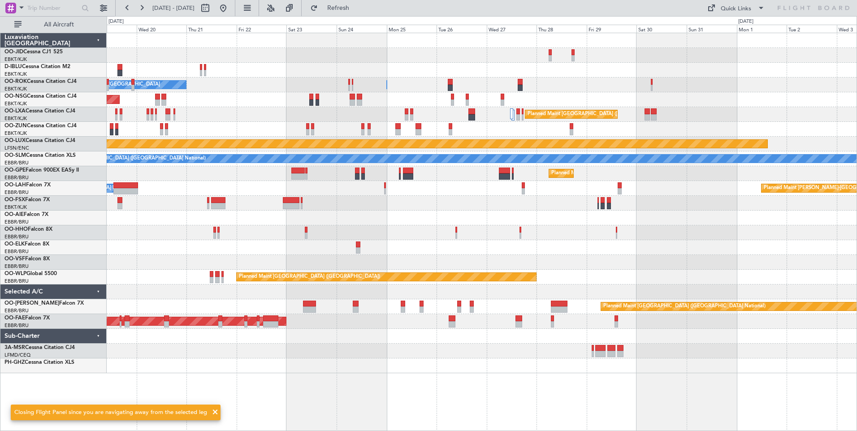
click at [135, 256] on div "Owner Kortrijk-Wevelgem Owner Kortrijk-Wevelgem Planned Maint Paris (Le Bourget…" at bounding box center [482, 203] width 750 height 340
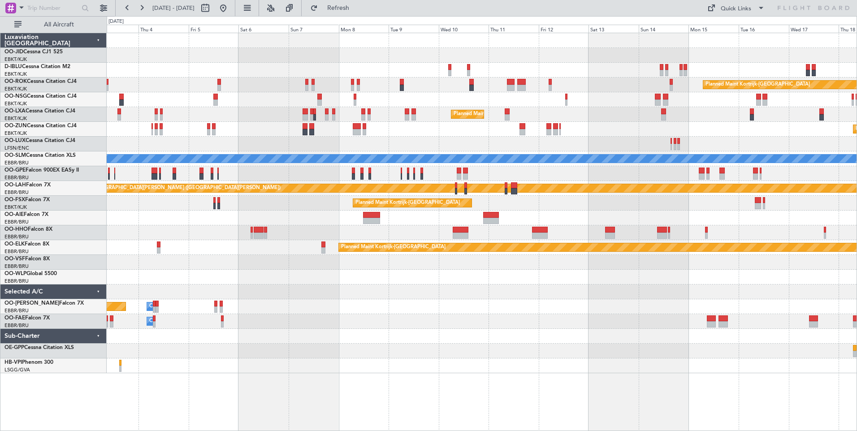
click at [758, 290] on div "Planned Maint Kortrijk-Wevelgem Planned Maint Kortrijk-Wevelgem Planned Maint K…" at bounding box center [482, 203] width 750 height 340
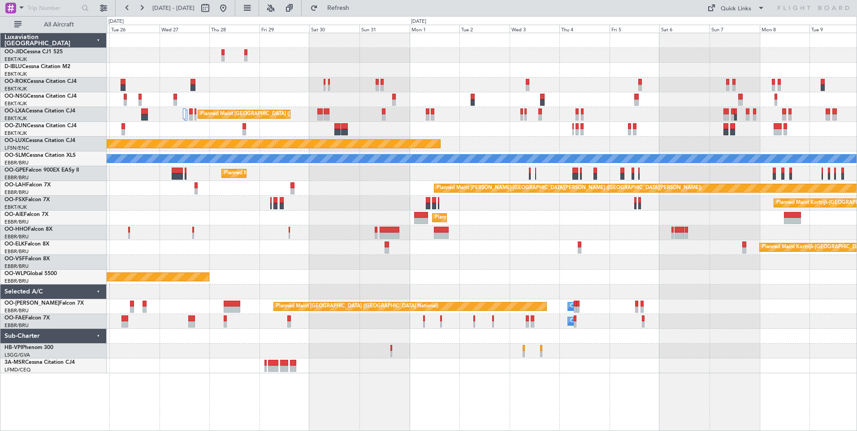
click at [592, 198] on div "Owner Kortrijk-Wevelgem Planned Maint Brussels (Brussels National) Planned Main…" at bounding box center [482, 203] width 750 height 340
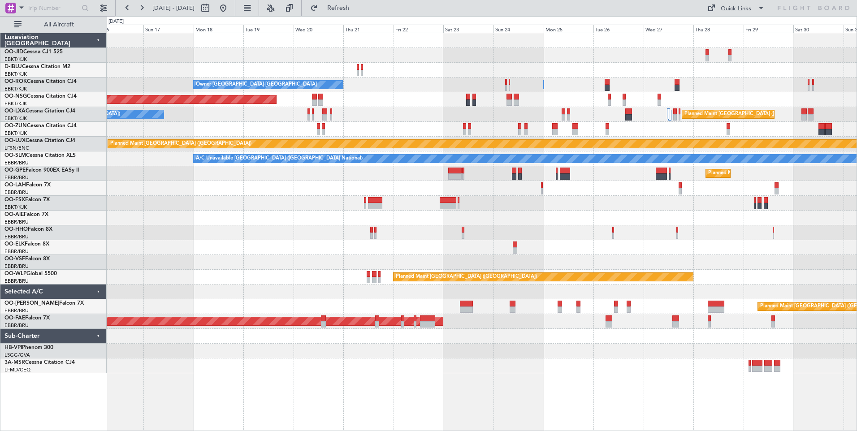
click at [582, 228] on div "No Crew Brussels (Brussels National) Owner Kortrijk-Wevelgem Owner Kortrijk-Wev…" at bounding box center [482, 203] width 750 height 340
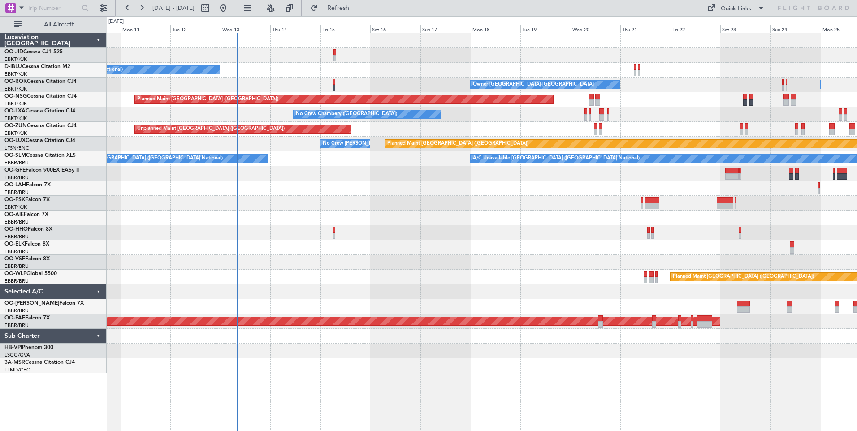
click at [684, 233] on div "No Crew Brussels (Brussels National) Owner Kortrijk-Wevelgem Owner Kortrijk-Wev…" at bounding box center [482, 203] width 750 height 340
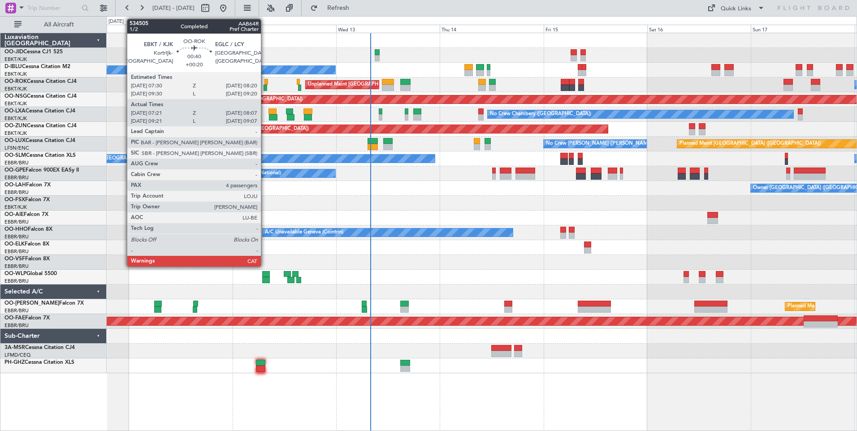
click at [265, 82] on div at bounding box center [266, 82] width 4 height 6
click at [265, 87] on div at bounding box center [266, 88] width 4 height 6
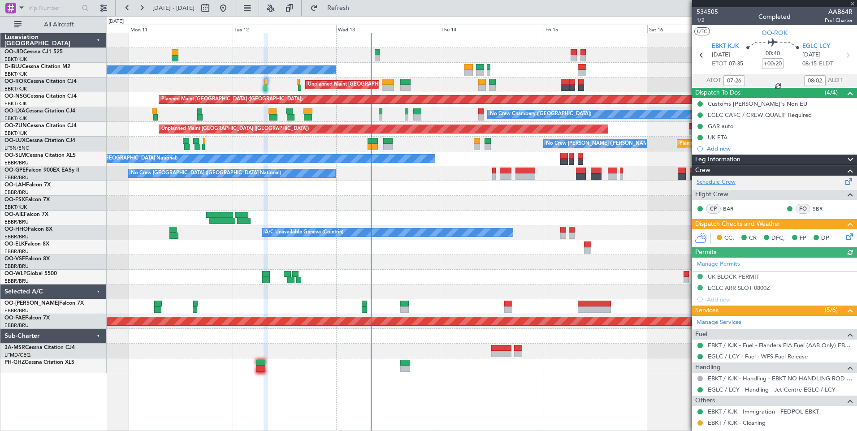
click at [727, 178] on link "Schedule Crew" at bounding box center [716, 182] width 39 height 9
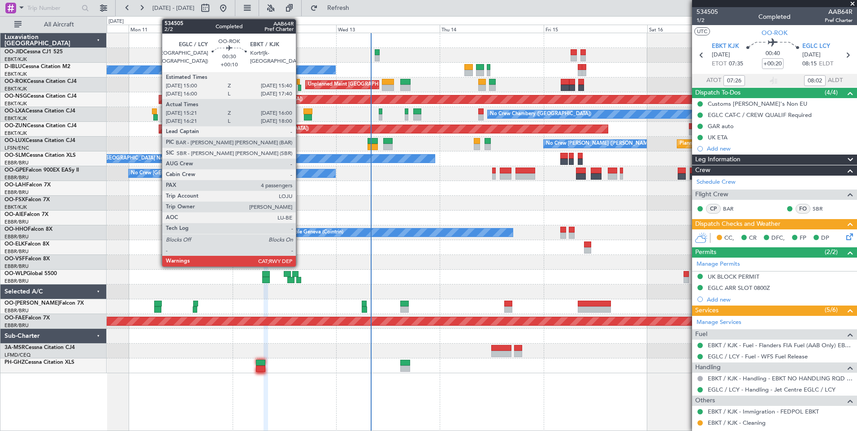
click at [300, 84] on div at bounding box center [298, 82] width 3 height 6
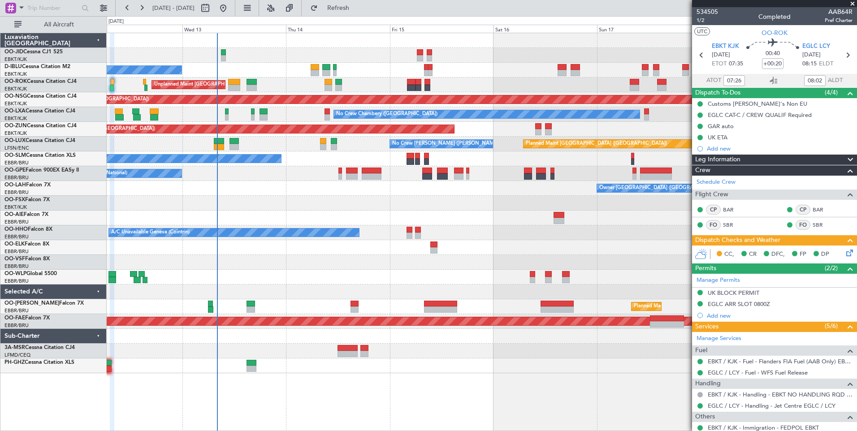
click at [319, 260] on div "No Crew Brussels (Brussels National) Unplanned Maint Kortrijk-Wevelgem Owner Ko…" at bounding box center [482, 203] width 750 height 340
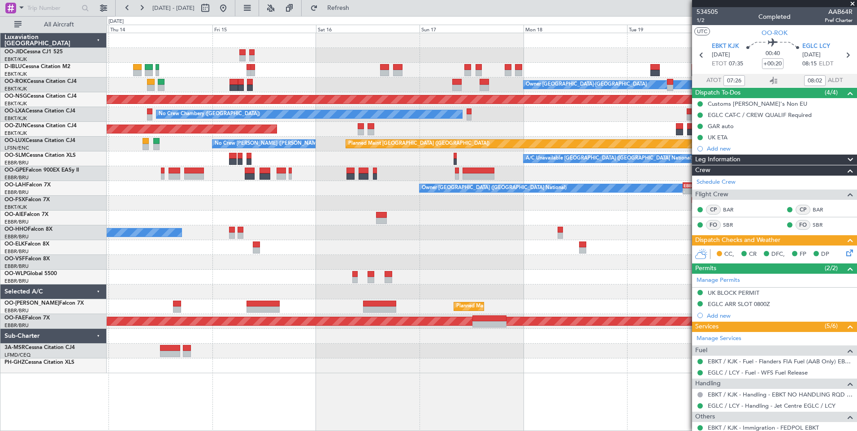
click at [354, 215] on div "No Crew Brussels (Brussels National) Owner Kortrijk-Wevelgem Unplanned Maint Ko…" at bounding box center [482, 203] width 750 height 340
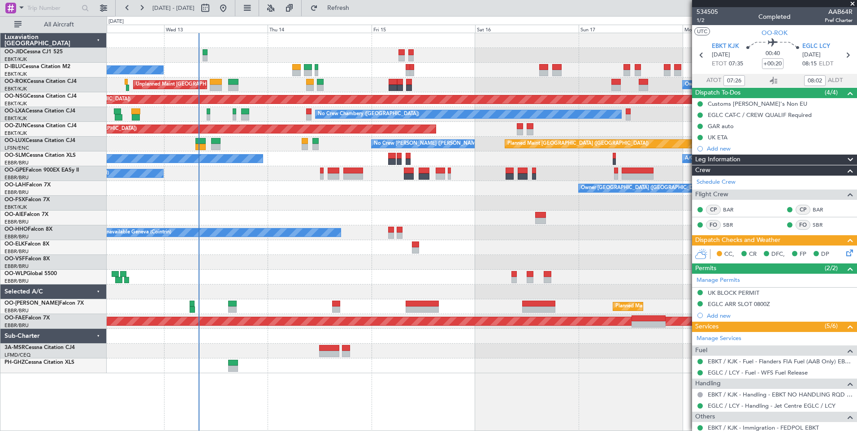
click at [570, 234] on div "No Crew Brussels (Brussels National) Owner Kortrijk-Wevelgem Unplanned Maint Ko…" at bounding box center [482, 203] width 750 height 340
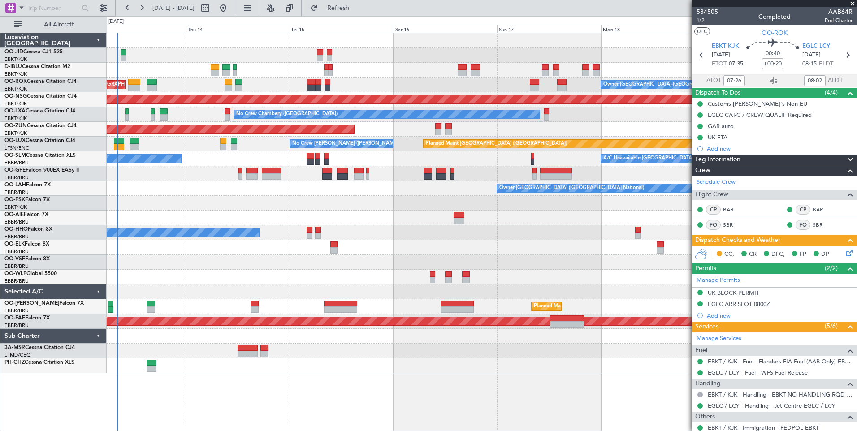
click at [421, 256] on div "No Crew Brussels (Brussels National) Owner Kortrijk-Wevelgem Unplanned Maint Ko…" at bounding box center [482, 203] width 750 height 340
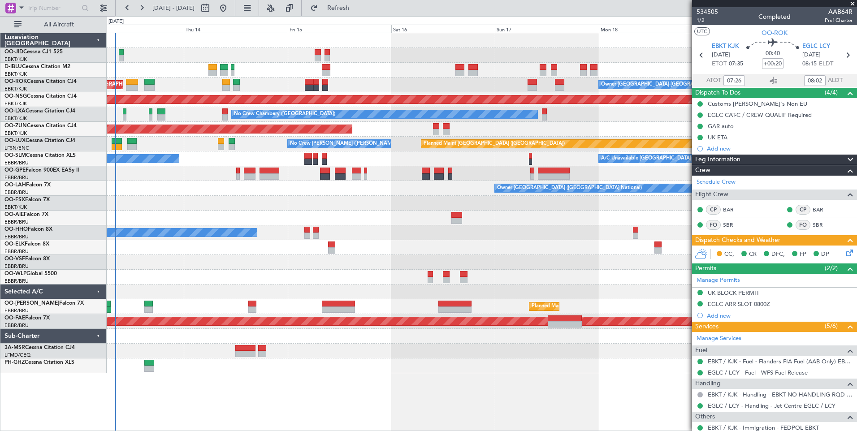
click at [366, 252] on div at bounding box center [482, 247] width 750 height 15
click at [355, 10] on span "Refresh" at bounding box center [339, 8] width 38 height 6
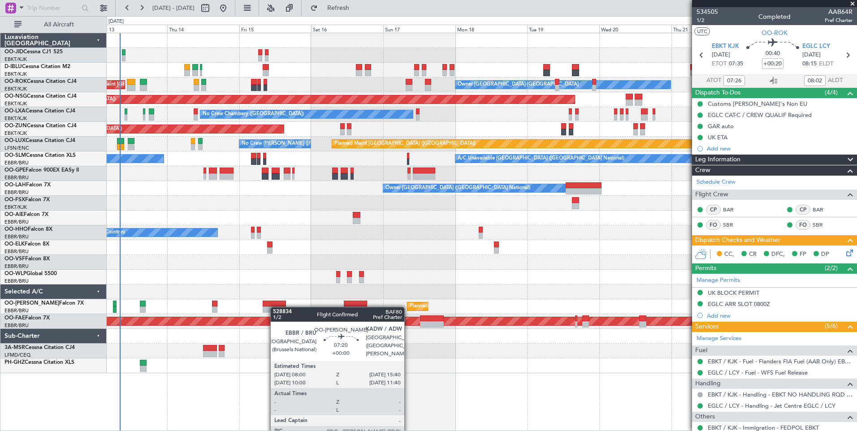
click at [268, 310] on div "No Crew Brussels (Brussels National) Unplanned Maint Kortrijk-Wevelgem Owner Ko…" at bounding box center [482, 203] width 750 height 340
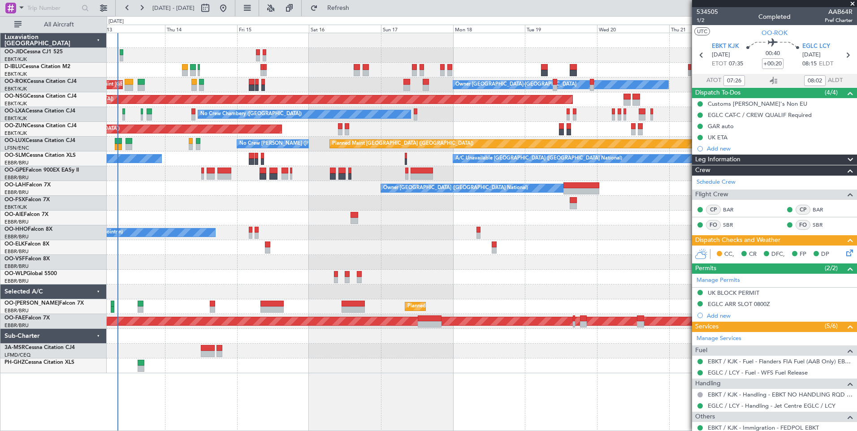
click at [308, 370] on div at bounding box center [482, 366] width 750 height 15
click at [355, 398] on div "No Crew Brussels (Brussels National) Unplanned Maint Kortrijk-Wevelgem Owner Ko…" at bounding box center [482, 232] width 750 height 399
